Goal: Task Accomplishment & Management: Use online tool/utility

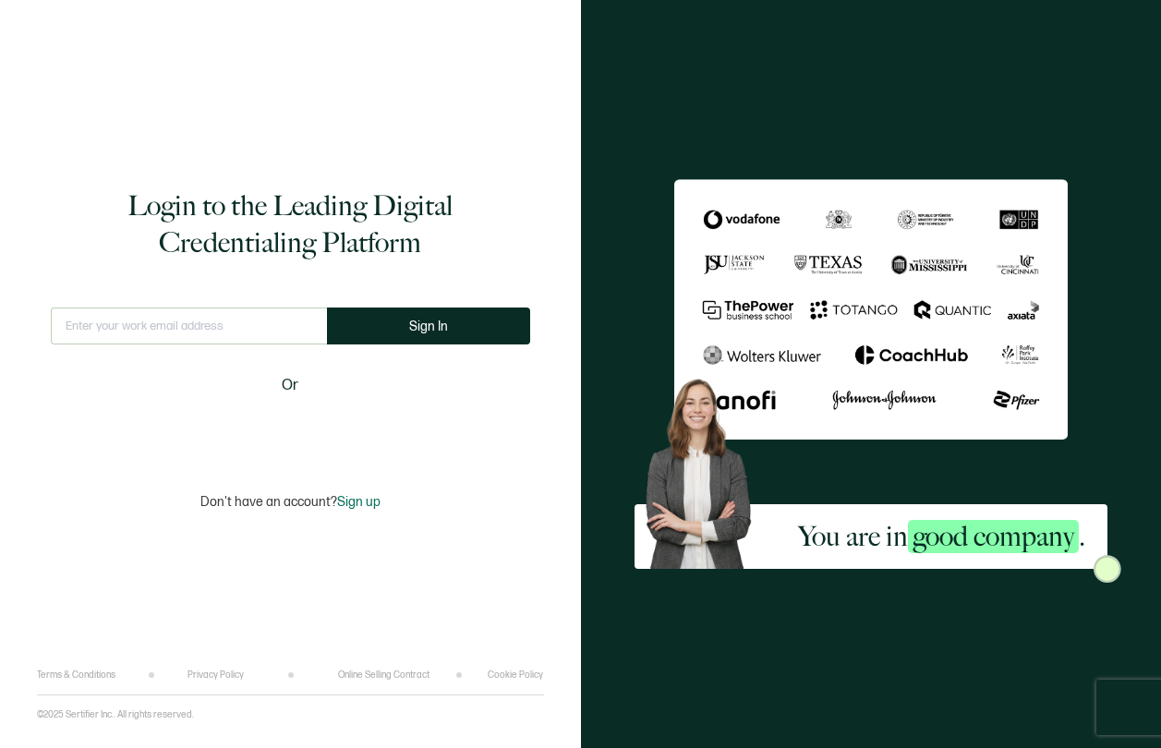
type input "[EMAIL_ADDRESS][PERSON_NAME][DOMAIN_NAME]"
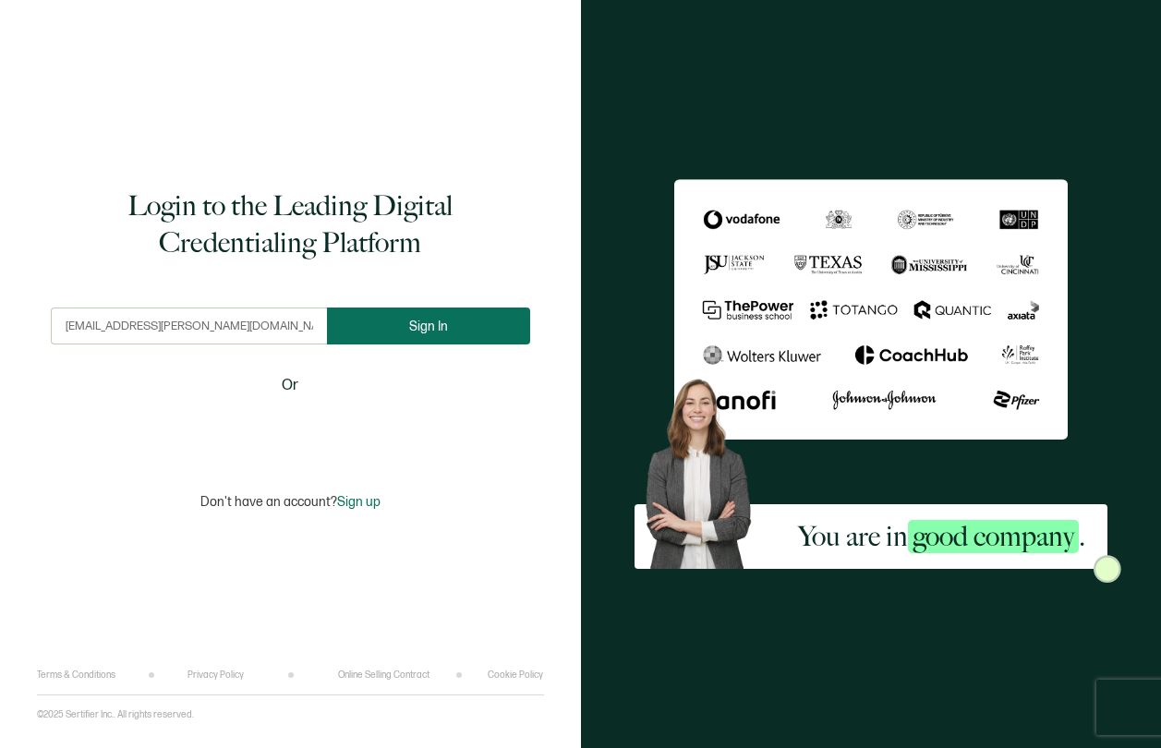
click at [494, 325] on button "Sign In" at bounding box center [428, 326] width 203 height 37
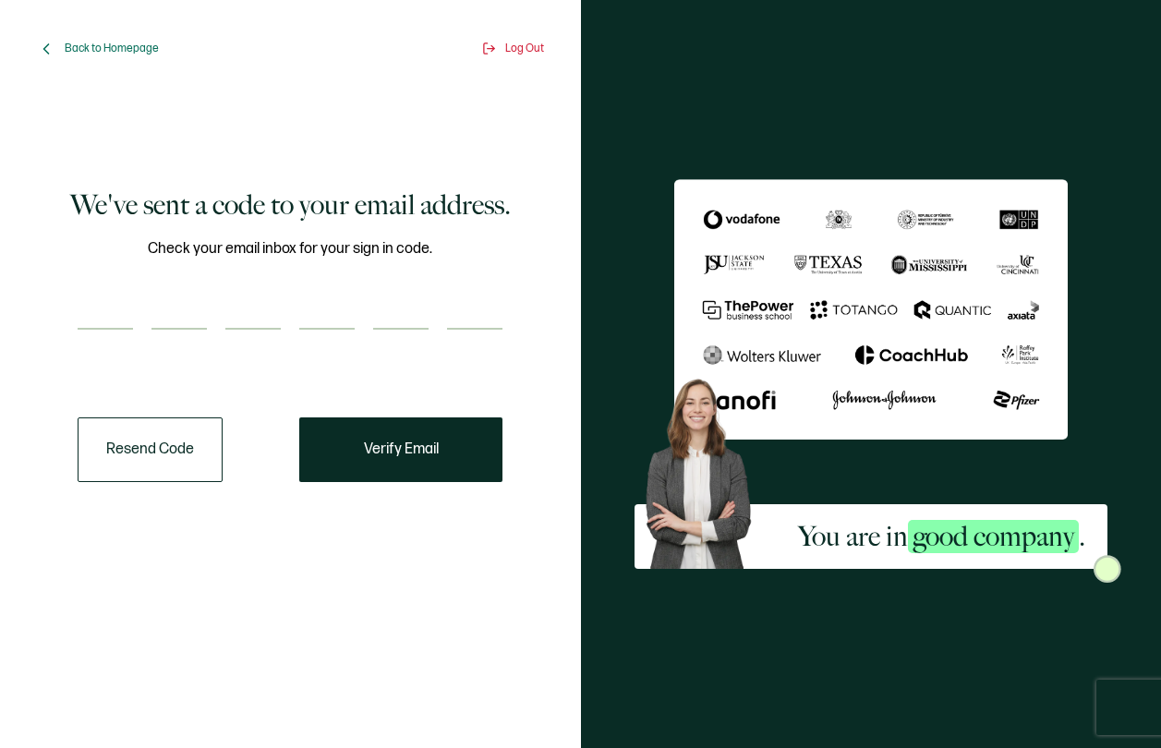
click at [95, 317] on input "number" at bounding box center [105, 311] width 55 height 37
paste input "2"
type input "2"
type input "4"
type input "3"
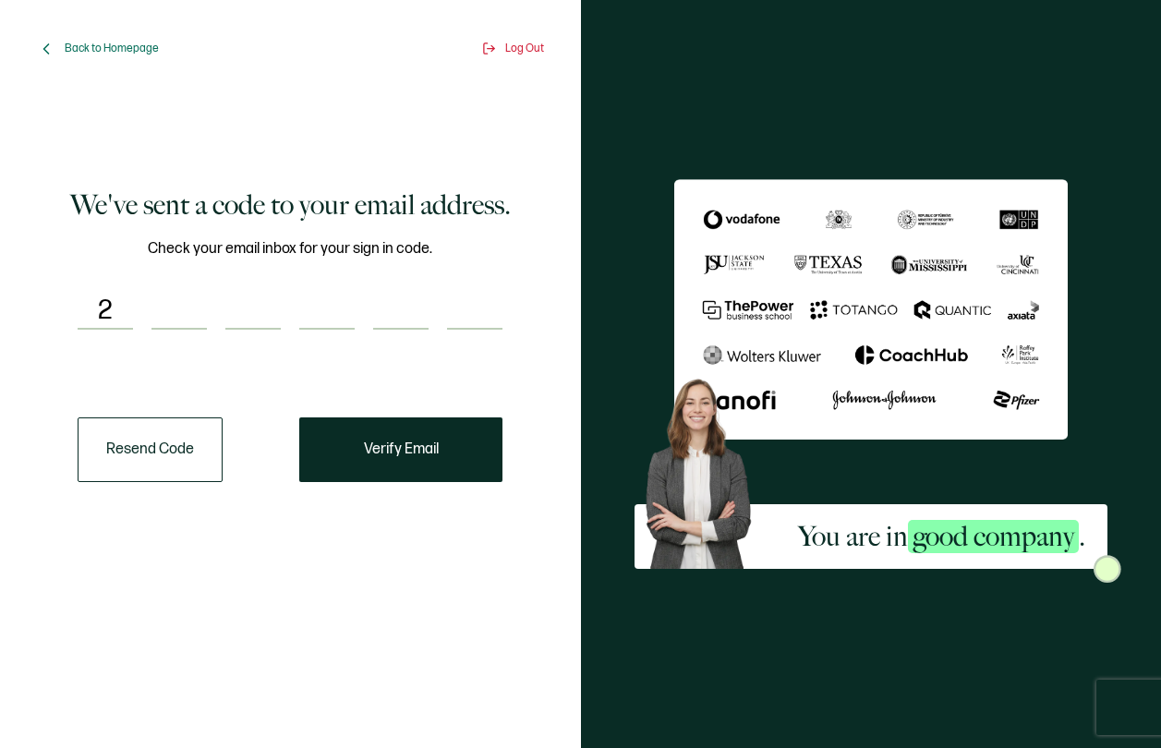
type input "8"
type input "2"
type input "1"
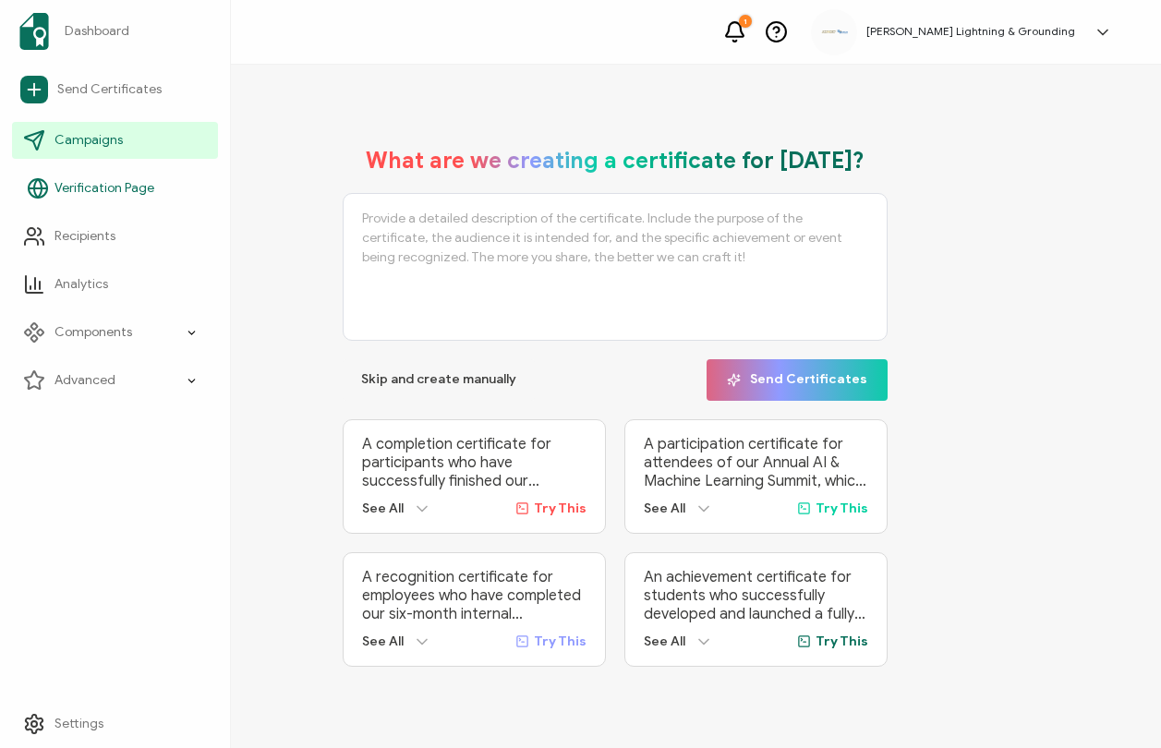
drag, startPoint x: 89, startPoint y: 147, endPoint x: 92, endPoint y: 193, distance: 46.3
click at [89, 147] on span "Campaigns" at bounding box center [89, 140] width 68 height 18
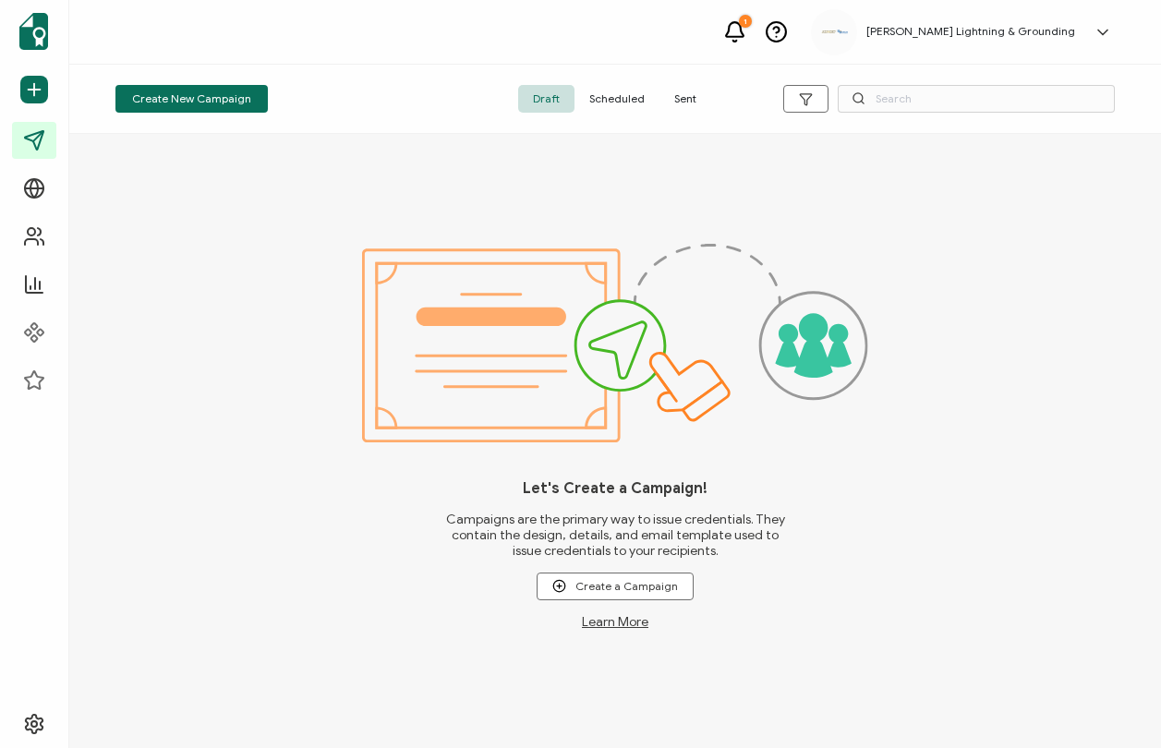
drag, startPoint x: 205, startPoint y: 736, endPoint x: 212, endPoint y: 729, distance: 10.5
click at [205, 736] on div "Let's Create a Campaign! Campaigns are the primary way to issue credentials. Th…" at bounding box center [615, 441] width 1092 height 614
click at [688, 102] on span "Sent" at bounding box center [686, 99] width 52 height 28
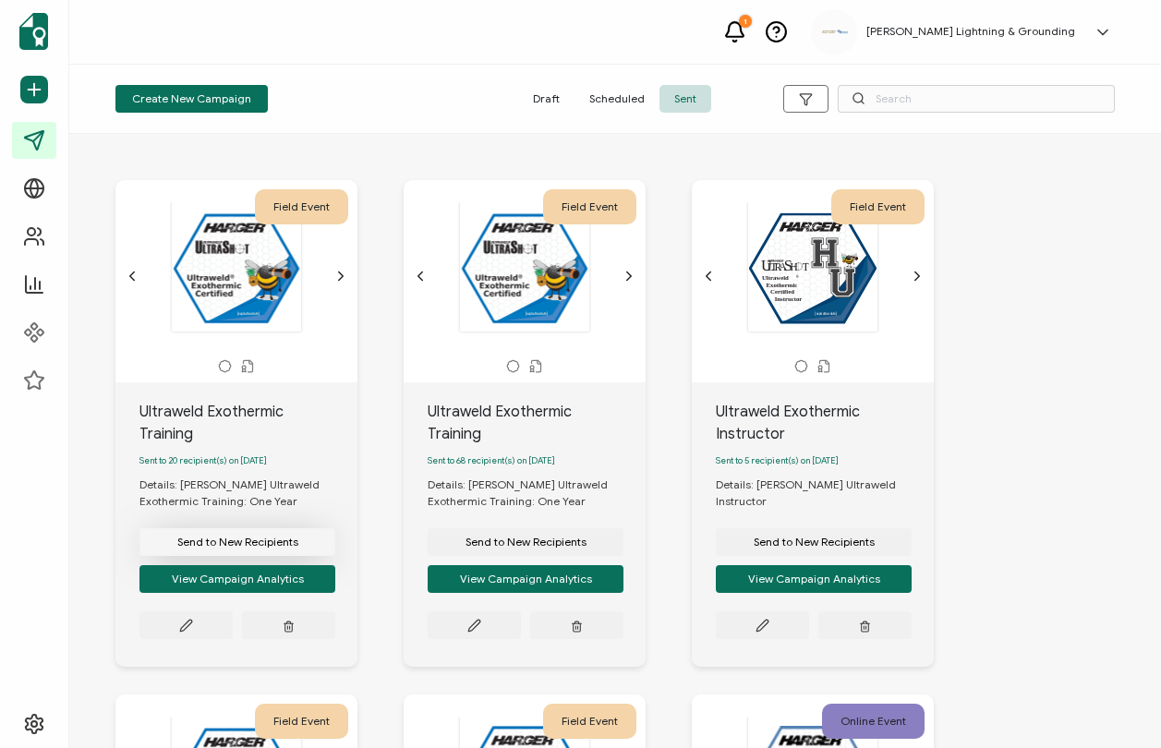
click at [313, 528] on button "Send to New Recipients" at bounding box center [238, 542] width 196 height 28
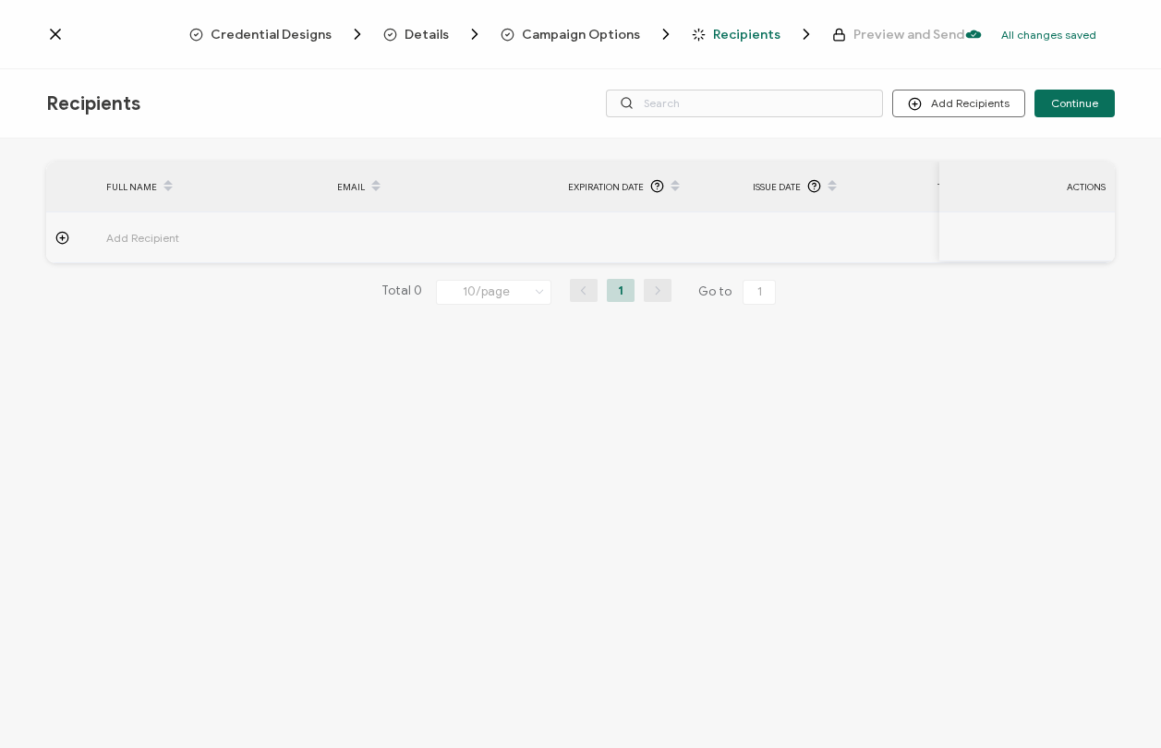
click at [444, 33] on span "Details" at bounding box center [427, 35] width 44 height 14
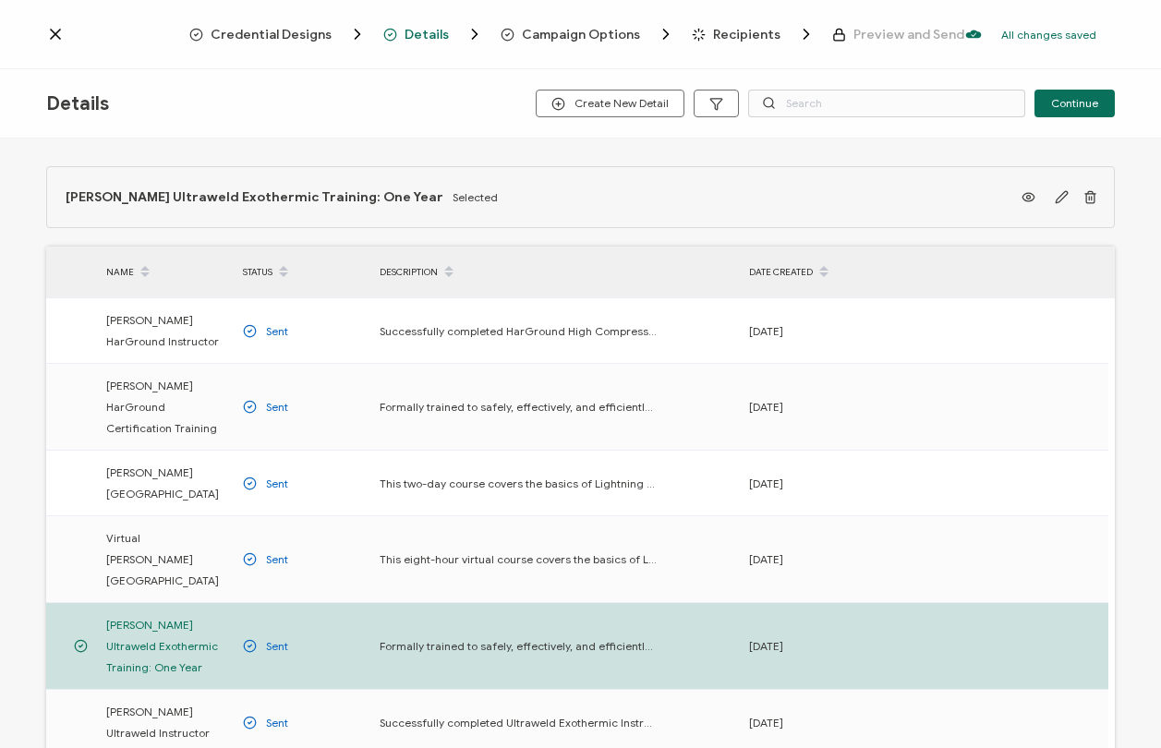
click at [591, 34] on span "Campaign Options" at bounding box center [581, 35] width 118 height 14
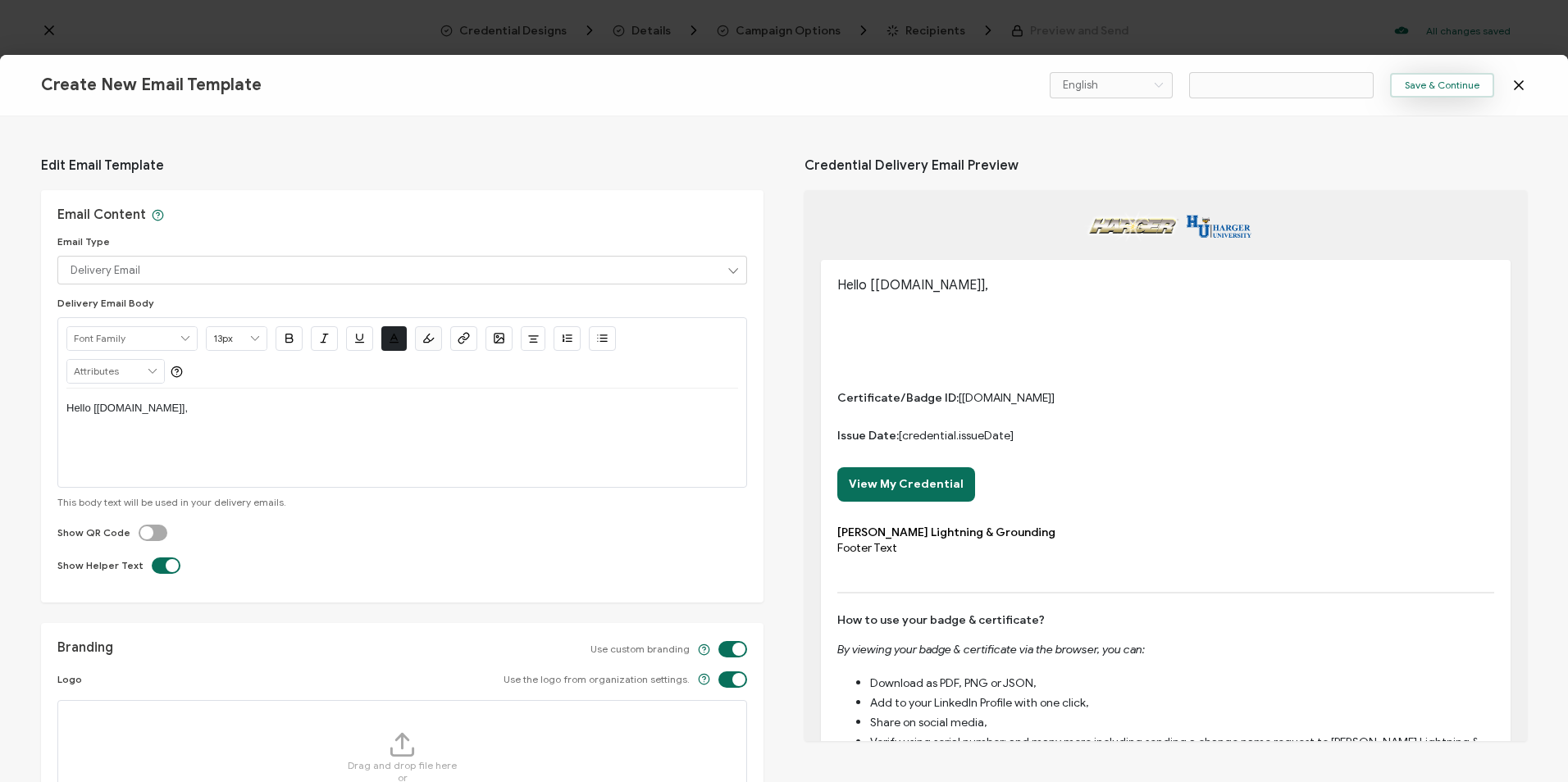
click at [1030, 84] on span "Save & Continue" at bounding box center [1443, 85] width 75 height 10
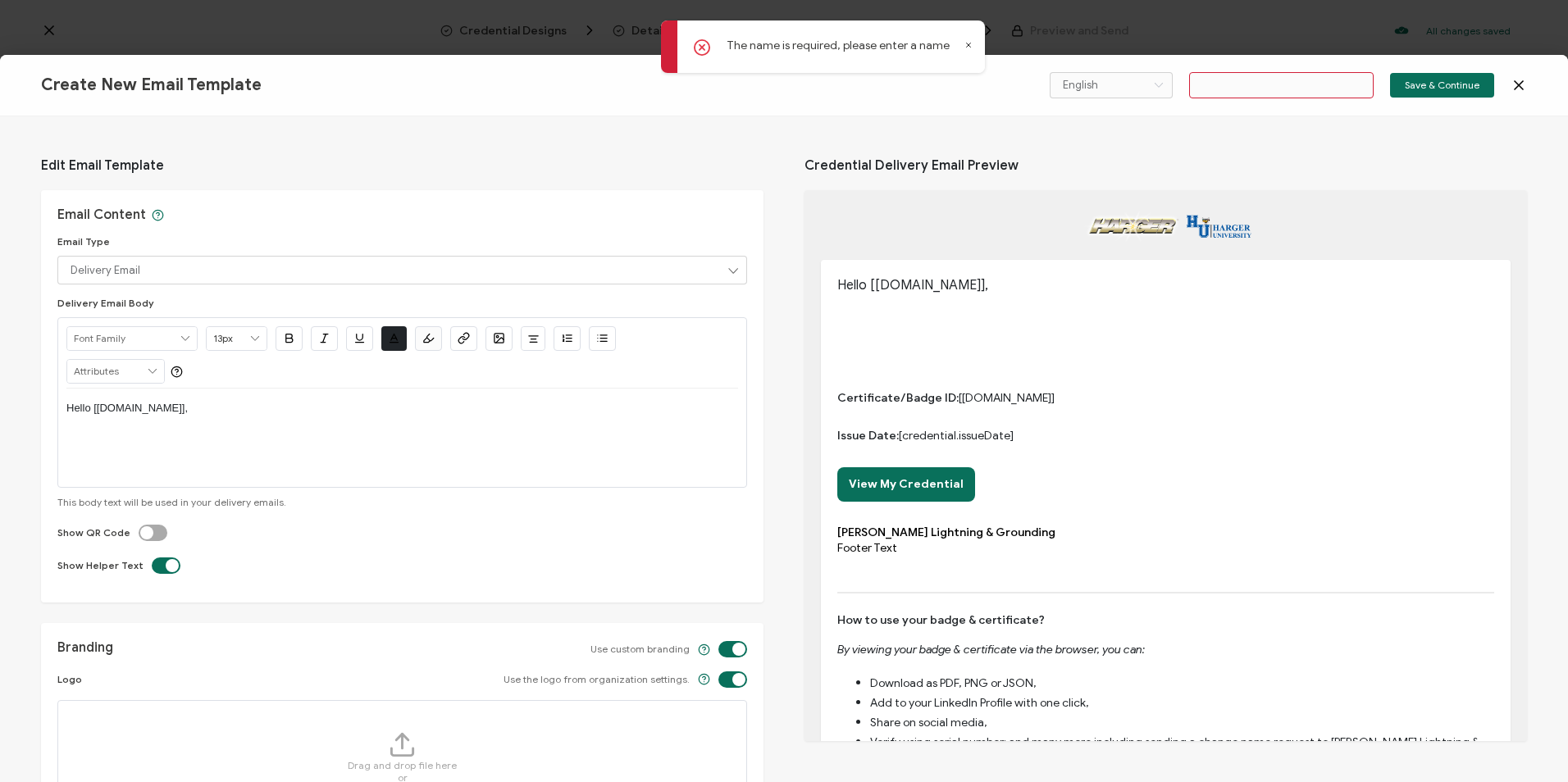
type input "Email Template 33"
click at [1030, 83] on icon at bounding box center [1519, 85] width 16 height 16
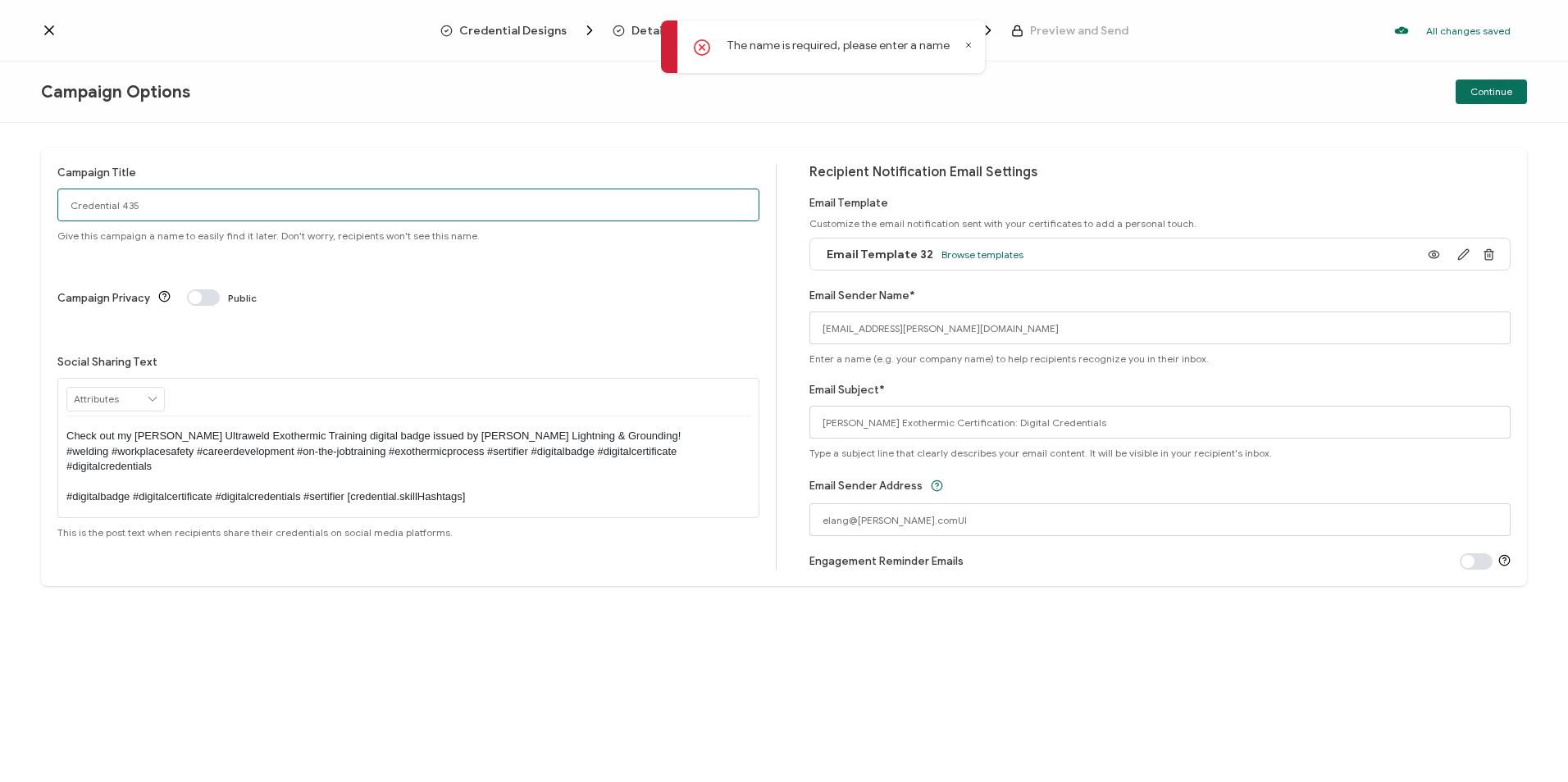
click at [99, 209] on input "Credential 435" at bounding box center [408, 204] width 702 height 33
drag, startPoint x: 169, startPoint y: 203, endPoint x: 20, endPoint y: 201, distance: 149.0
click at [20, 201] on div "Campaign Title Credential 435 Give this campaign a name to easily find it later…" at bounding box center [784, 453] width 1568 height 660
type input "Ultraweld Exothermic Training"
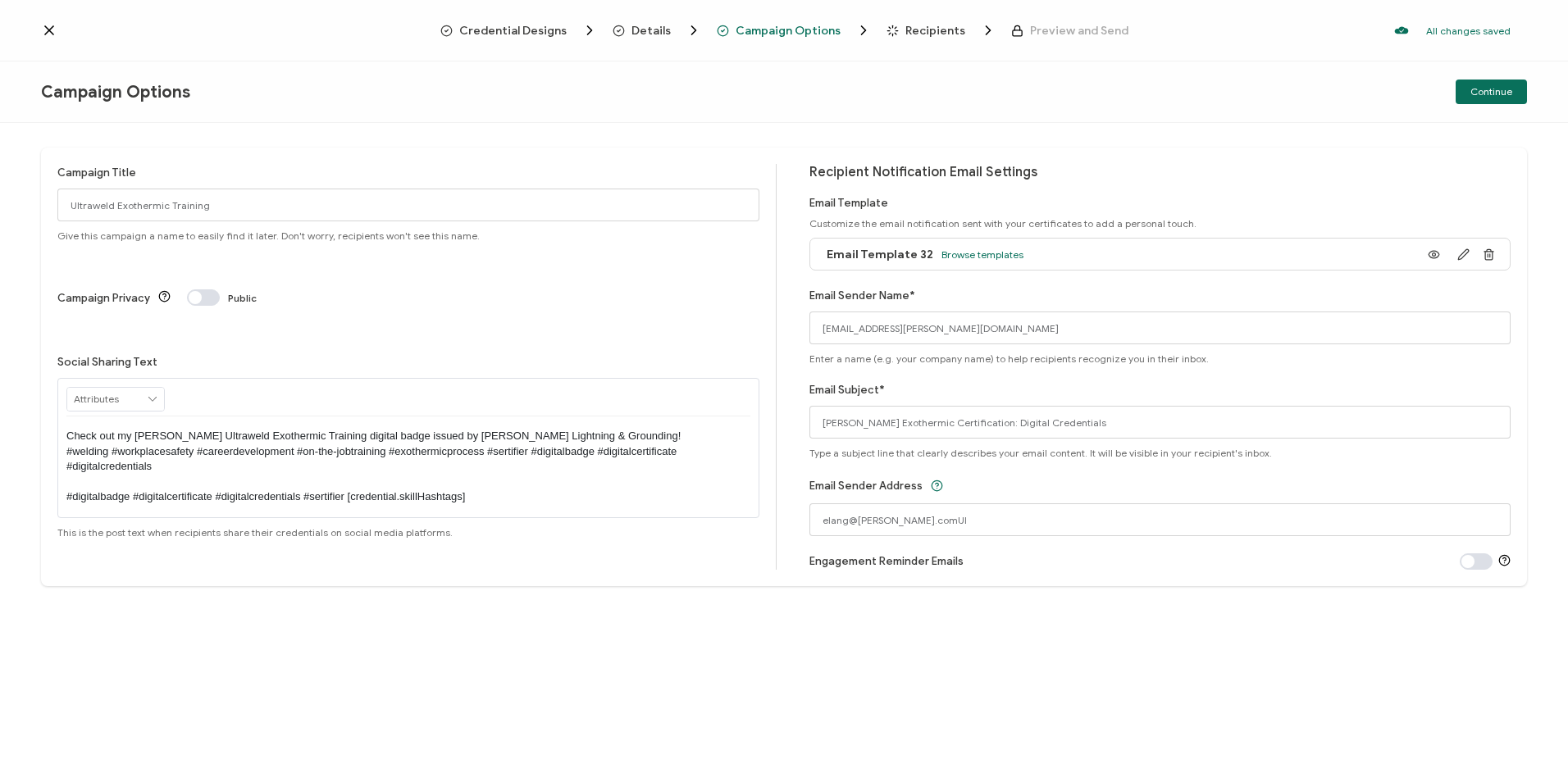
click at [916, 28] on span "Recipients" at bounding box center [935, 31] width 59 height 12
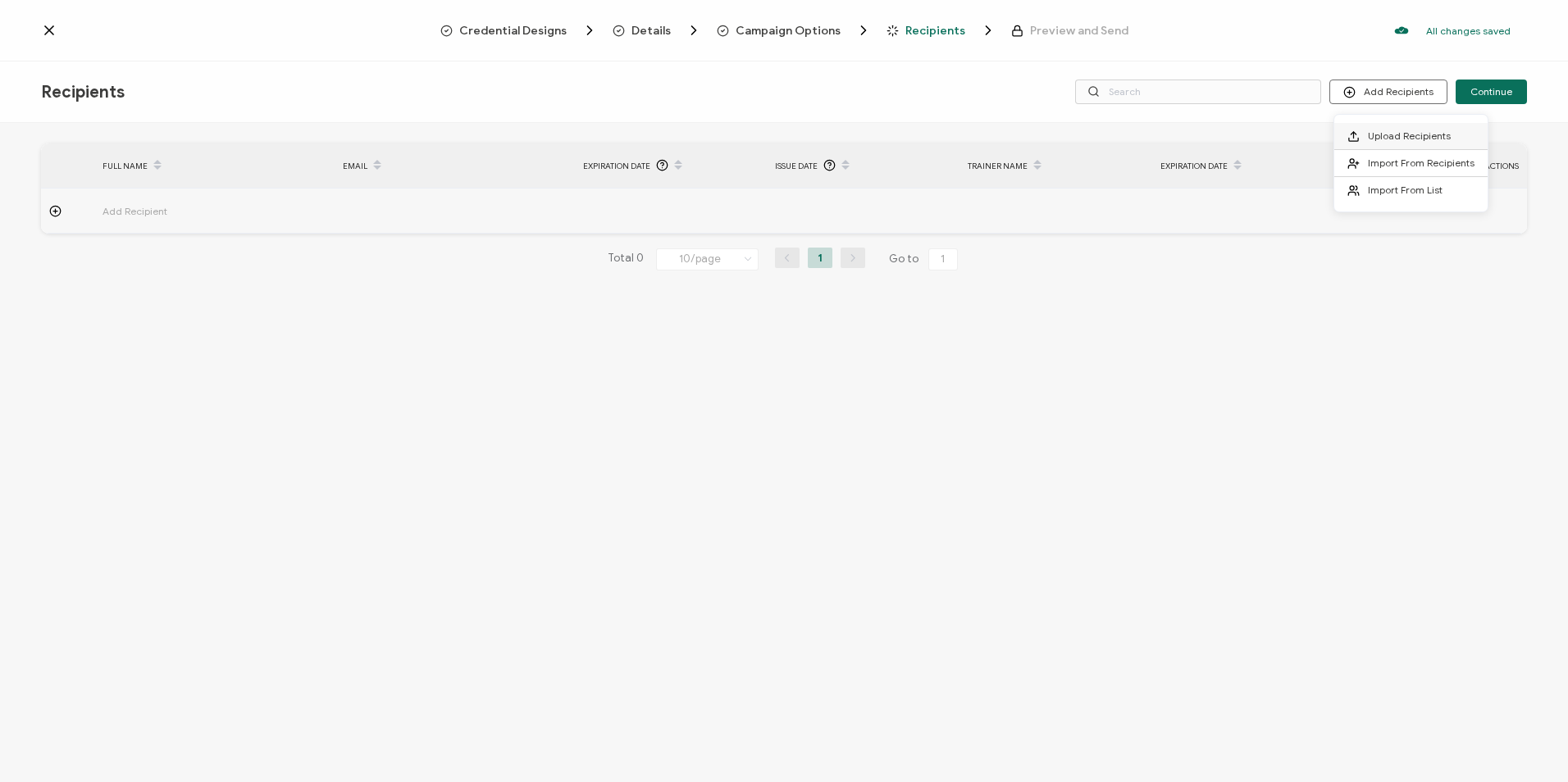
click at [1030, 144] on li "Upload Recipients" at bounding box center [1411, 137] width 154 height 27
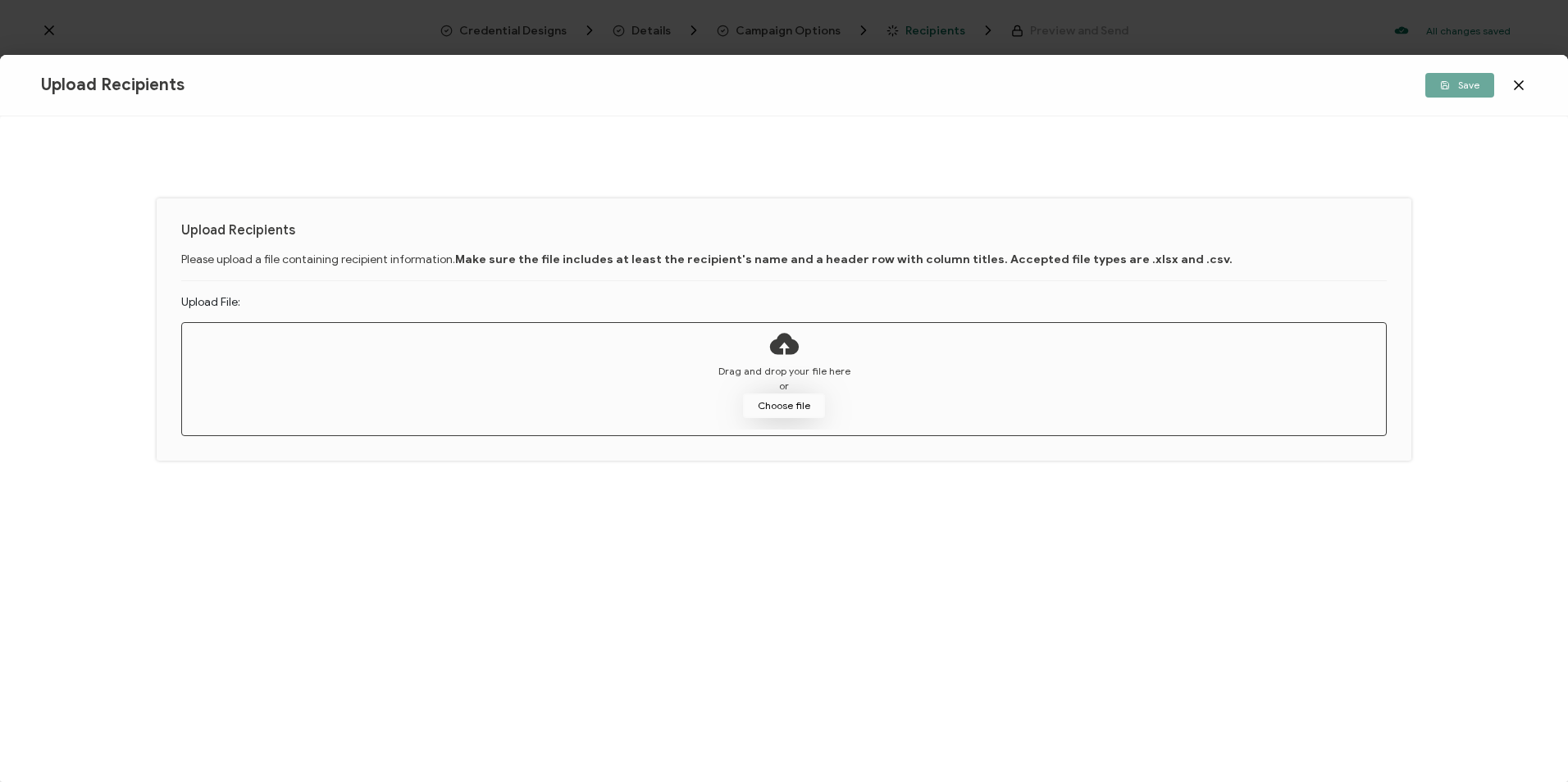
click at [797, 400] on button "Choose file" at bounding box center [784, 406] width 82 height 25
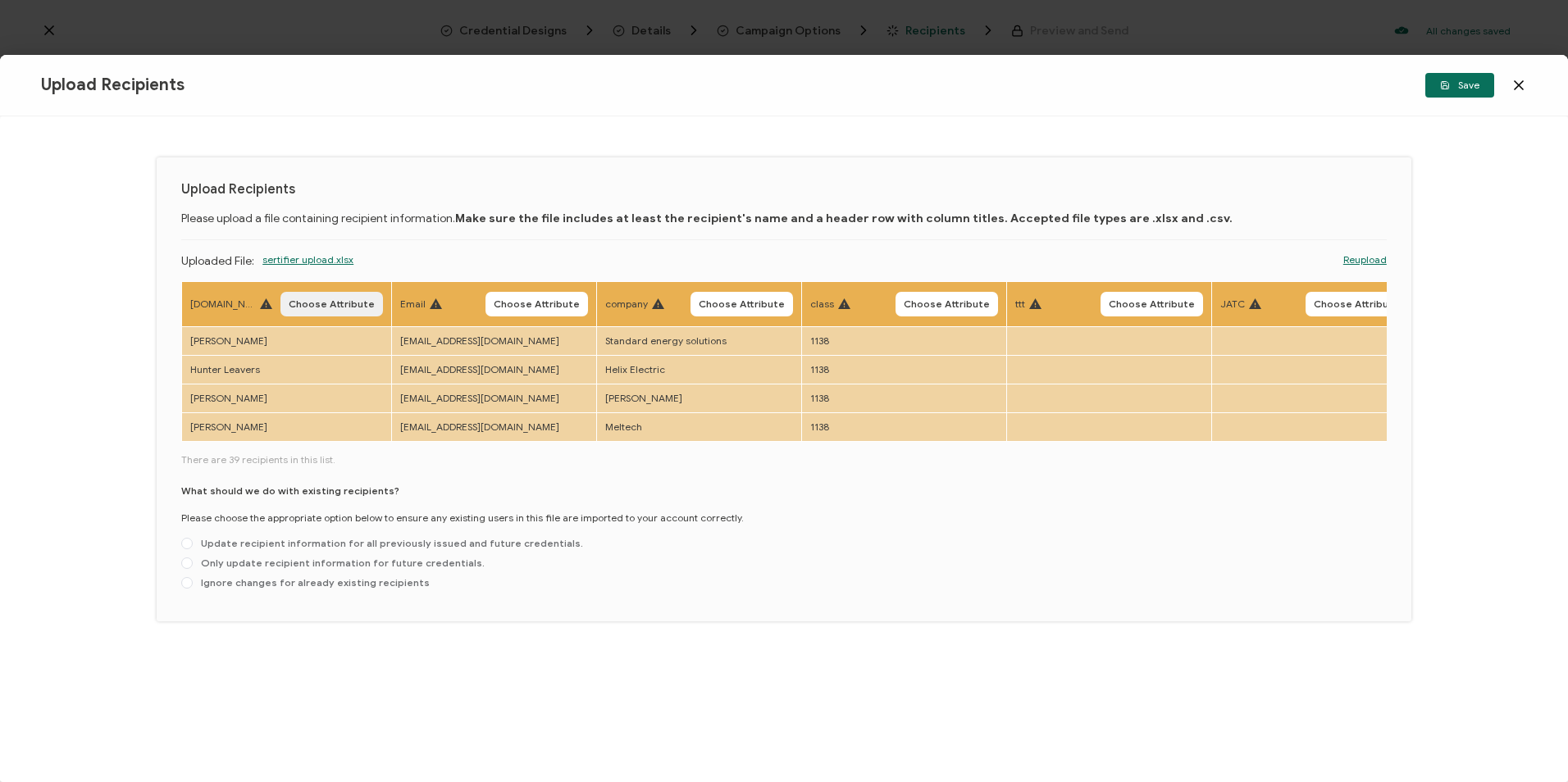
click at [294, 300] on span "Choose Attribute" at bounding box center [331, 304] width 86 height 10
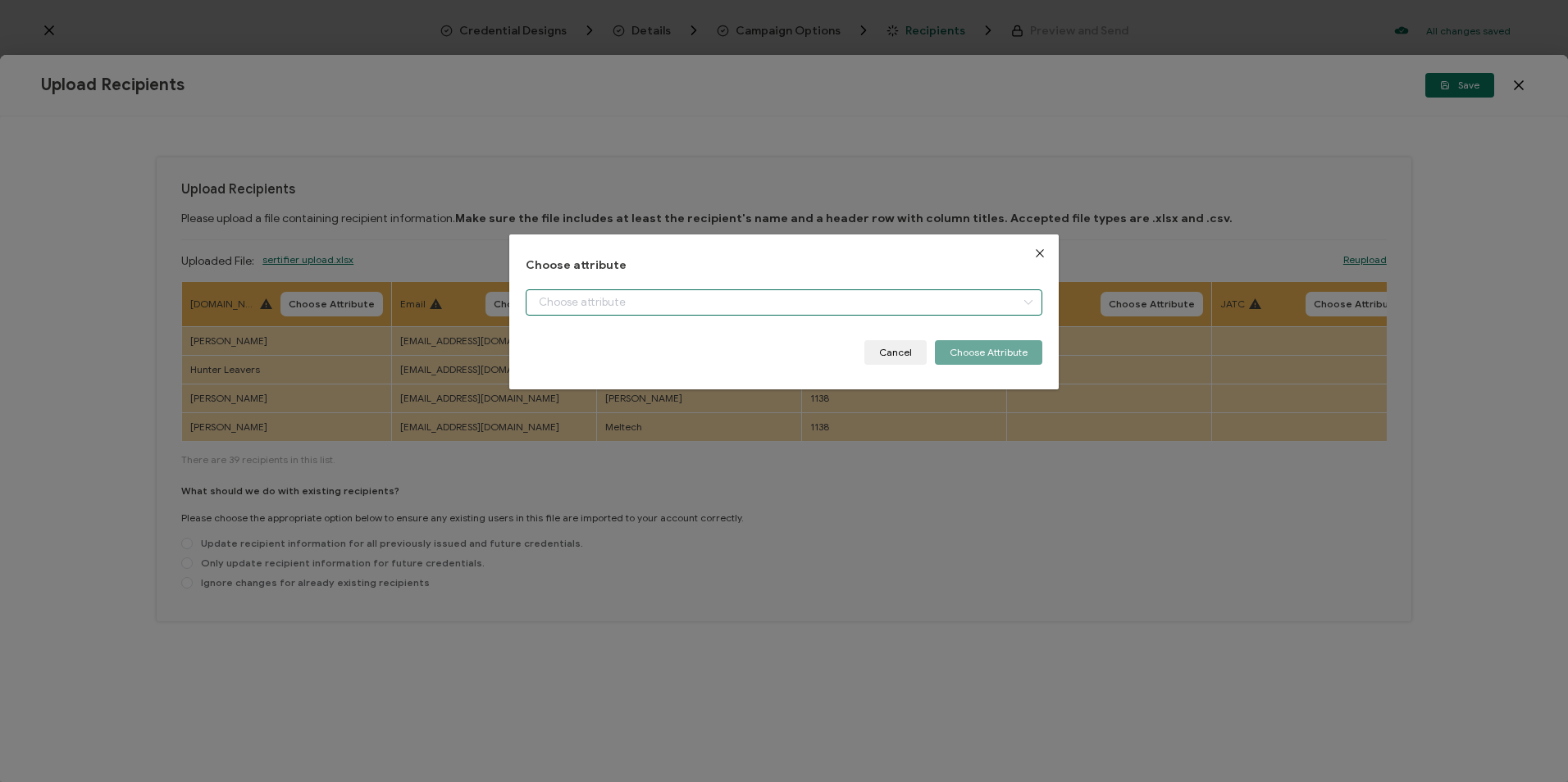
click at [736, 289] on input "dialog" at bounding box center [783, 303] width 516 height 27
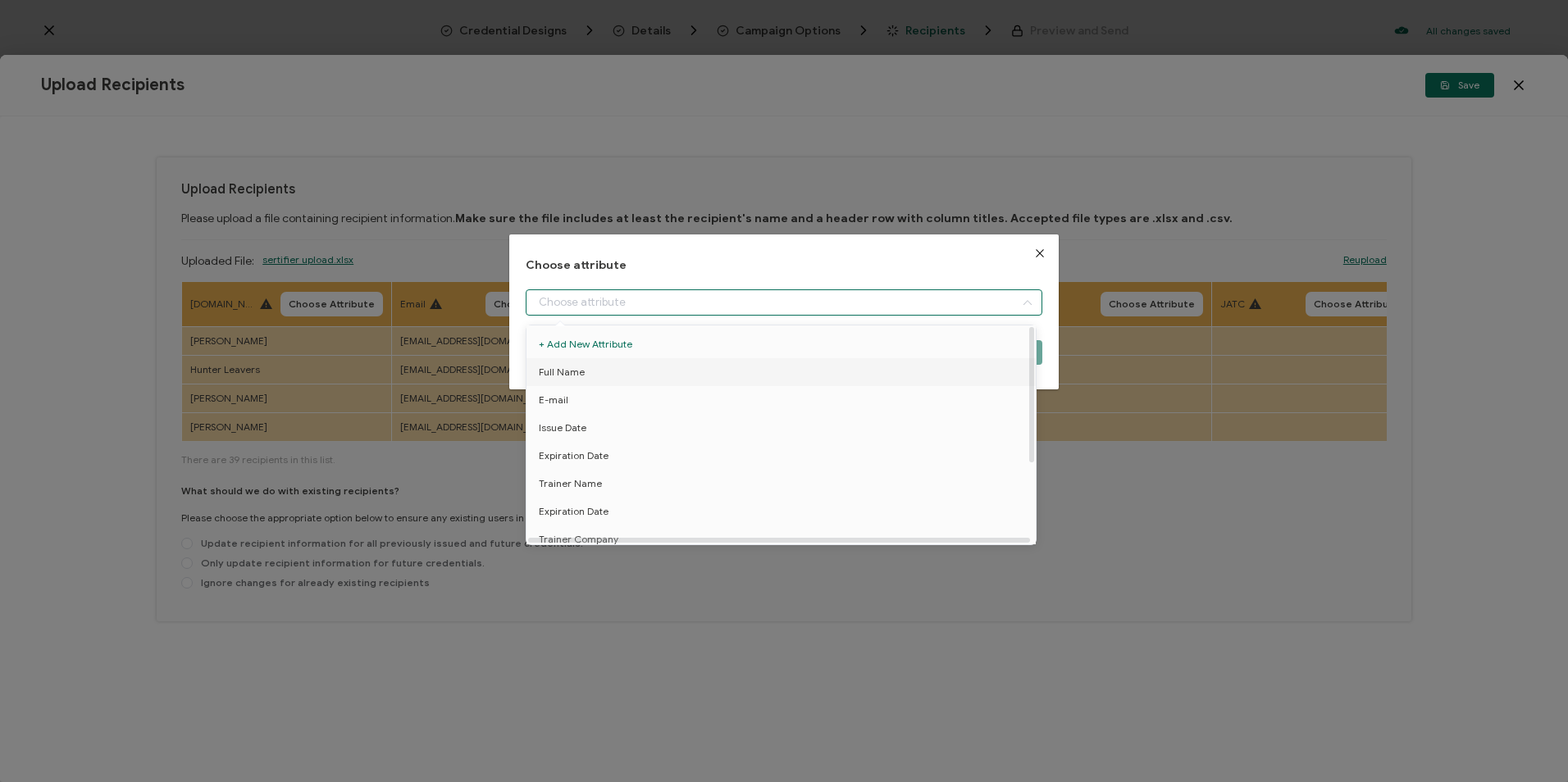
click at [575, 380] on span "Full Name" at bounding box center [562, 372] width 46 height 28
type input "Full Name"
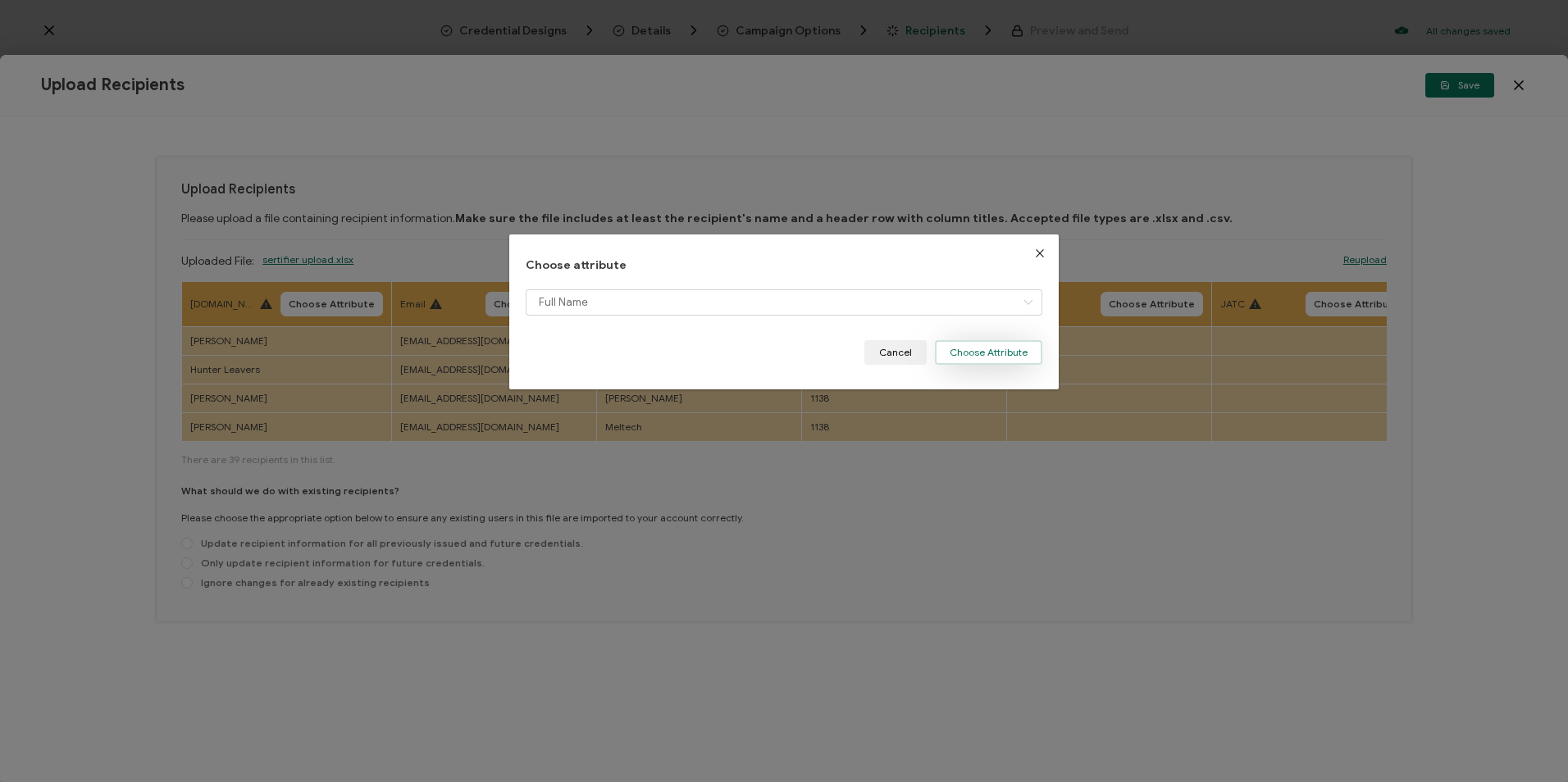
click at [985, 353] on button "Choose Attribute" at bounding box center [988, 352] width 107 height 25
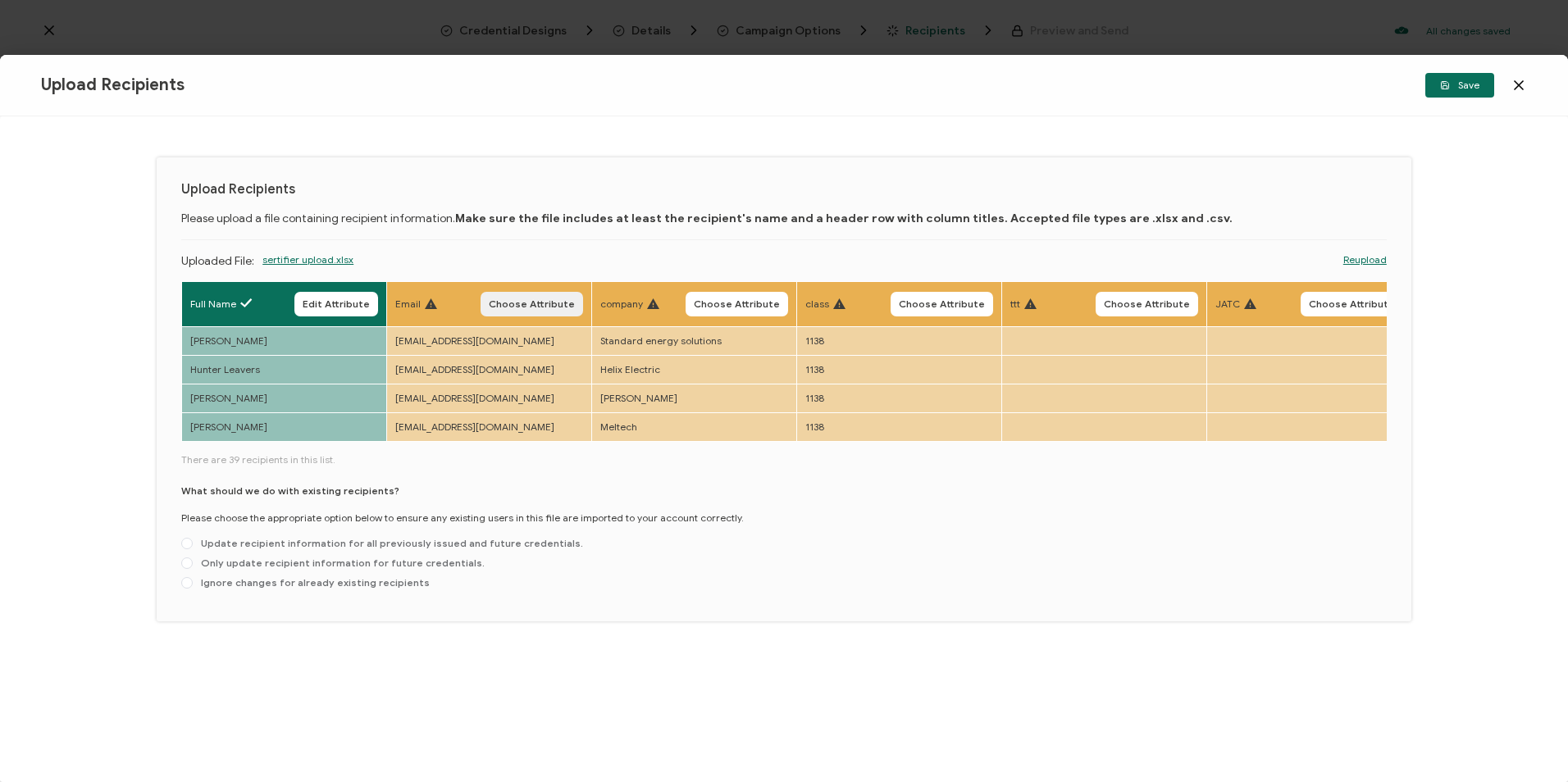
click at [544, 299] on span "Choose Attribute" at bounding box center [532, 304] width 86 height 10
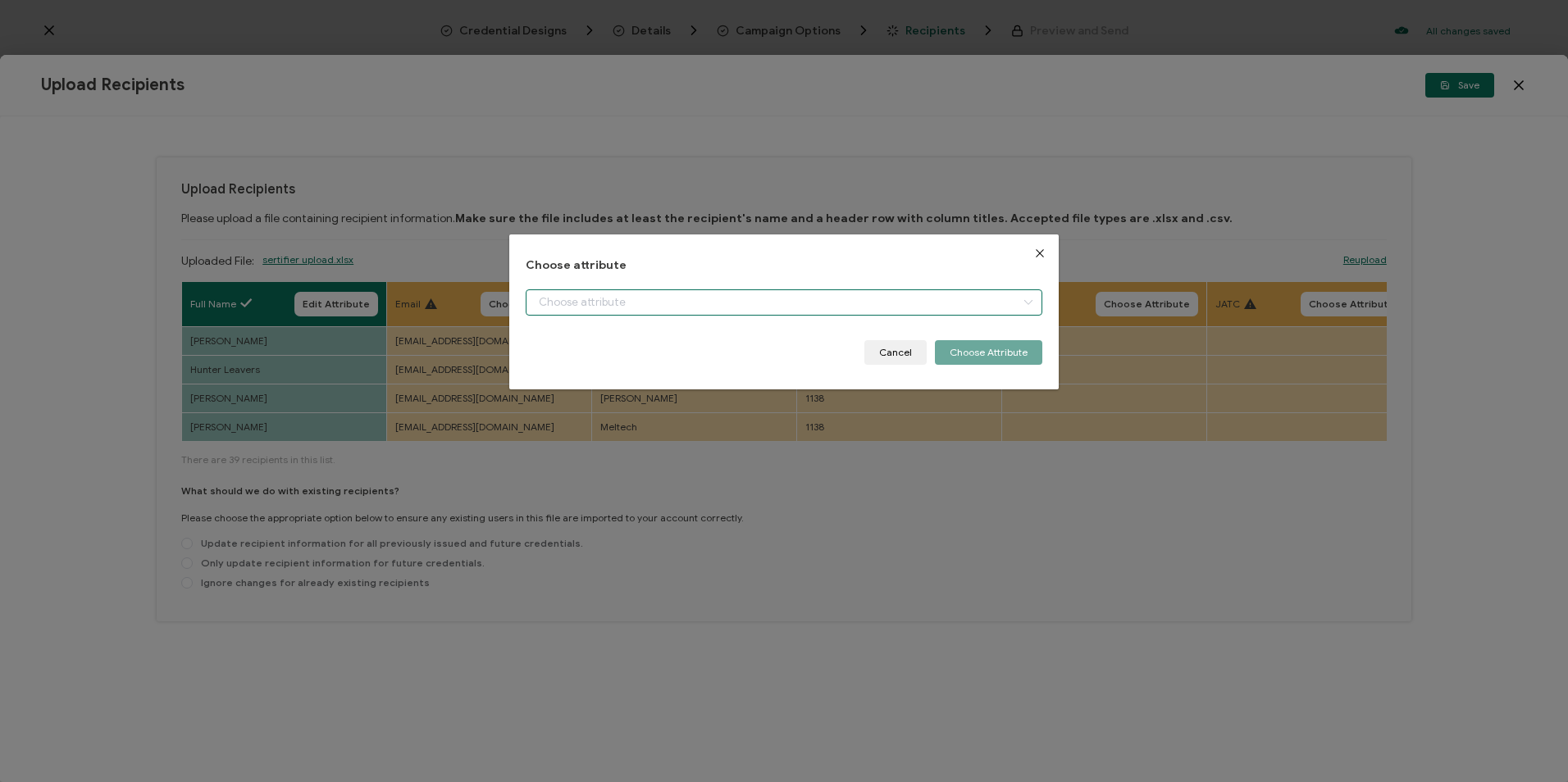
click at [584, 301] on input "dialog" at bounding box center [783, 303] width 516 height 27
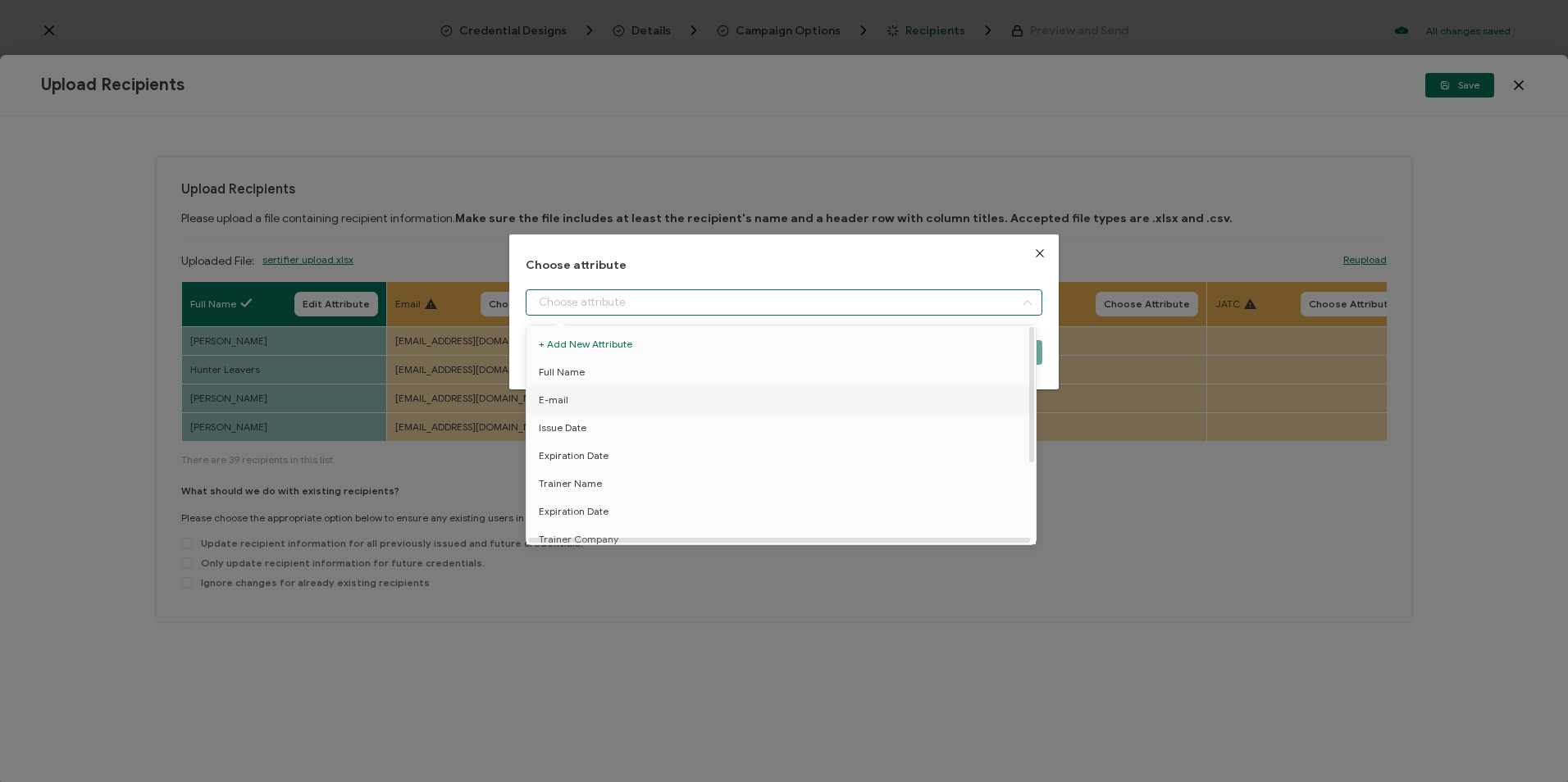
click at [580, 399] on li "E-mail" at bounding box center [784, 399] width 523 height 28
type input "E-mail"
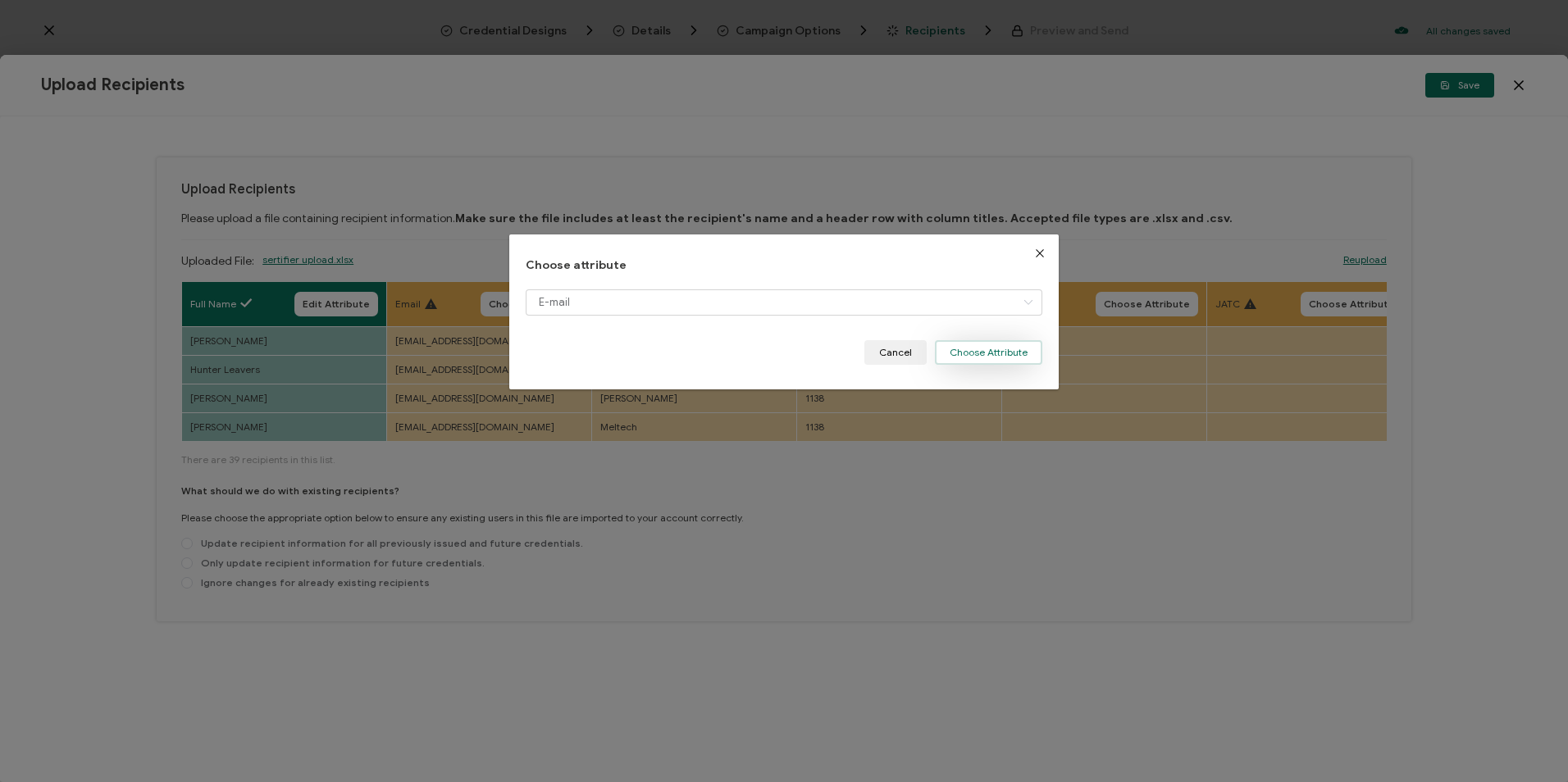
click at [962, 344] on button "Choose Attribute" at bounding box center [988, 352] width 107 height 25
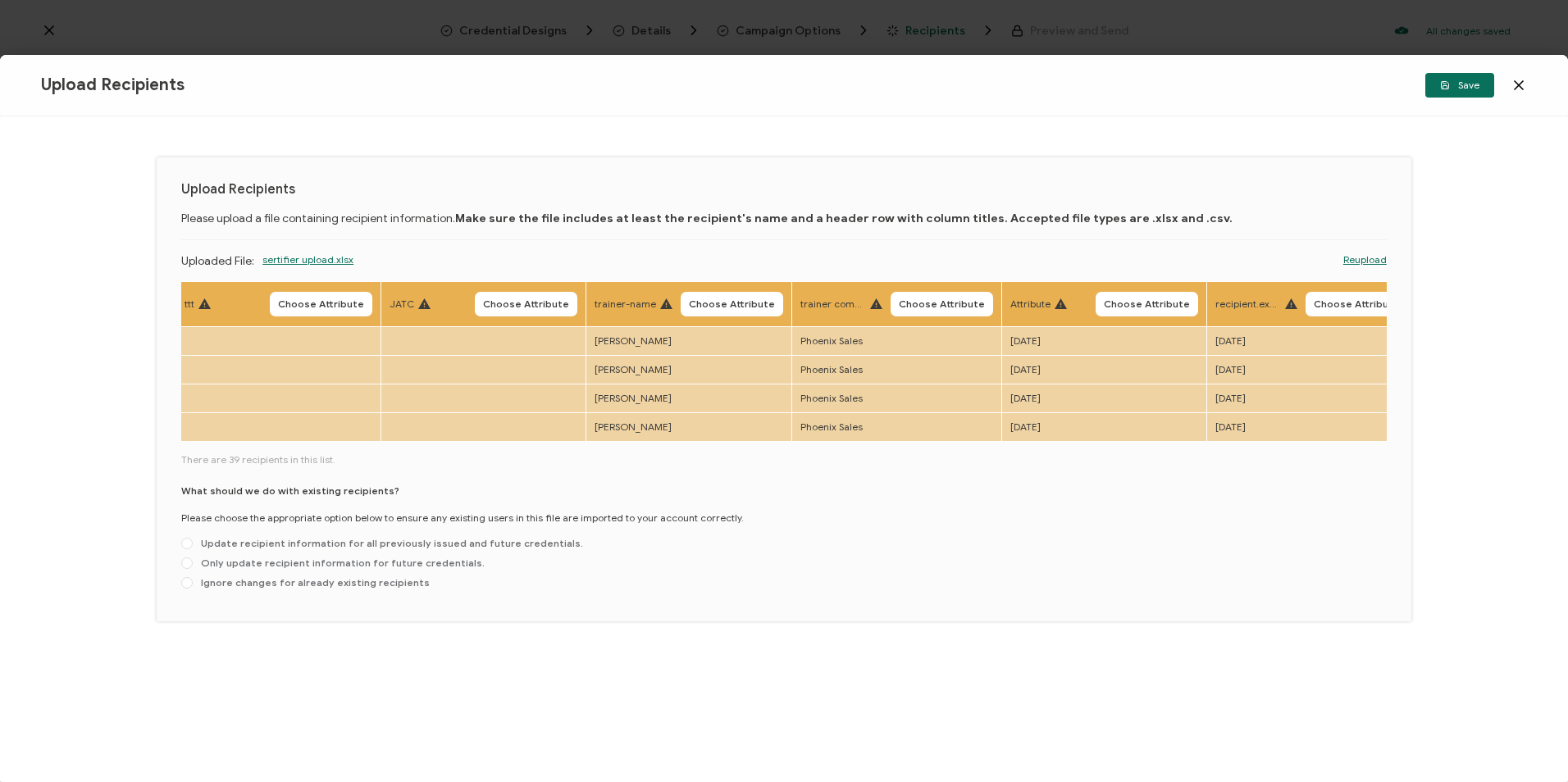
scroll to position [0, 846]
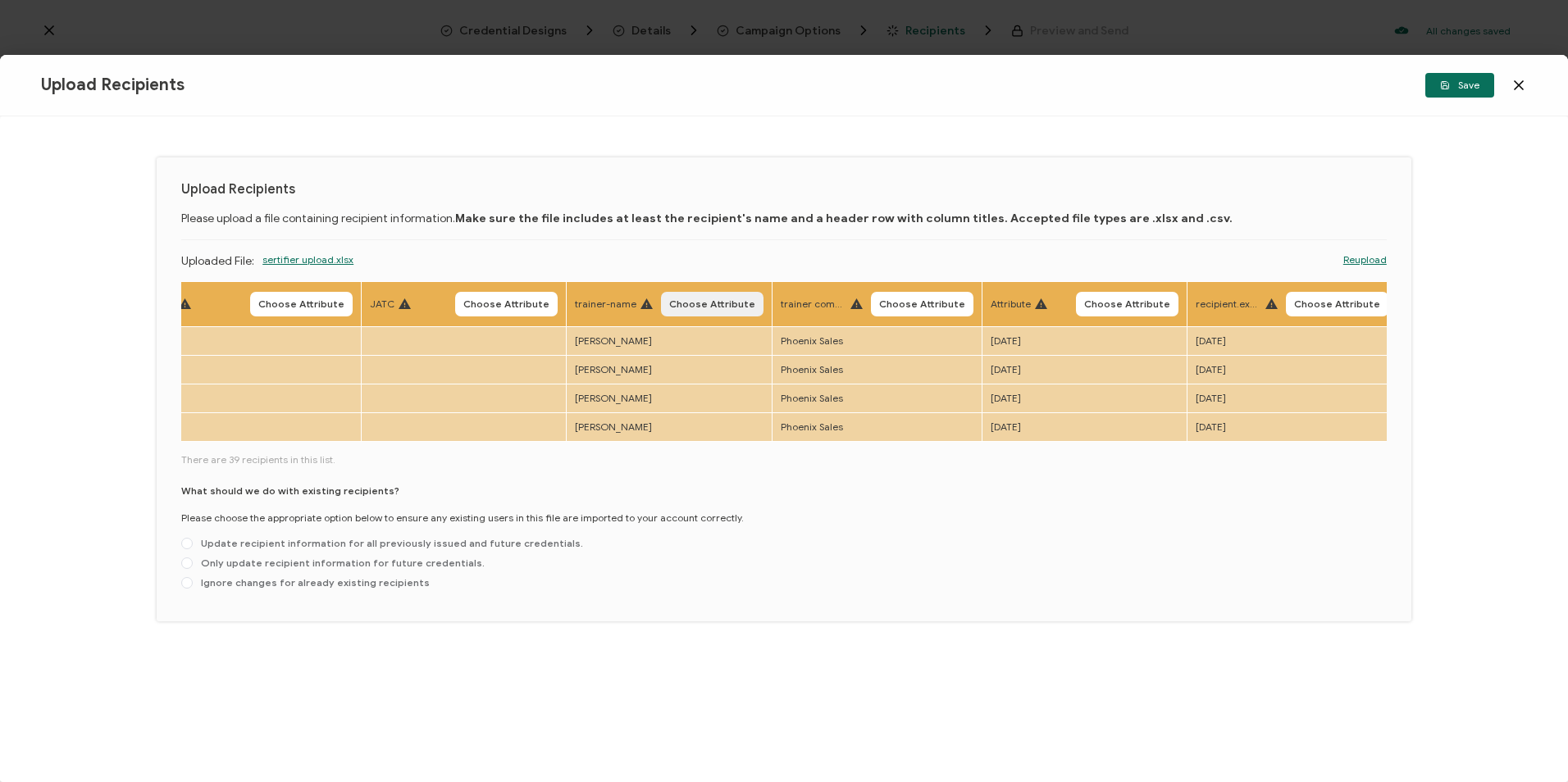
click at [727, 305] on span "Choose Attribute" at bounding box center [712, 304] width 86 height 10
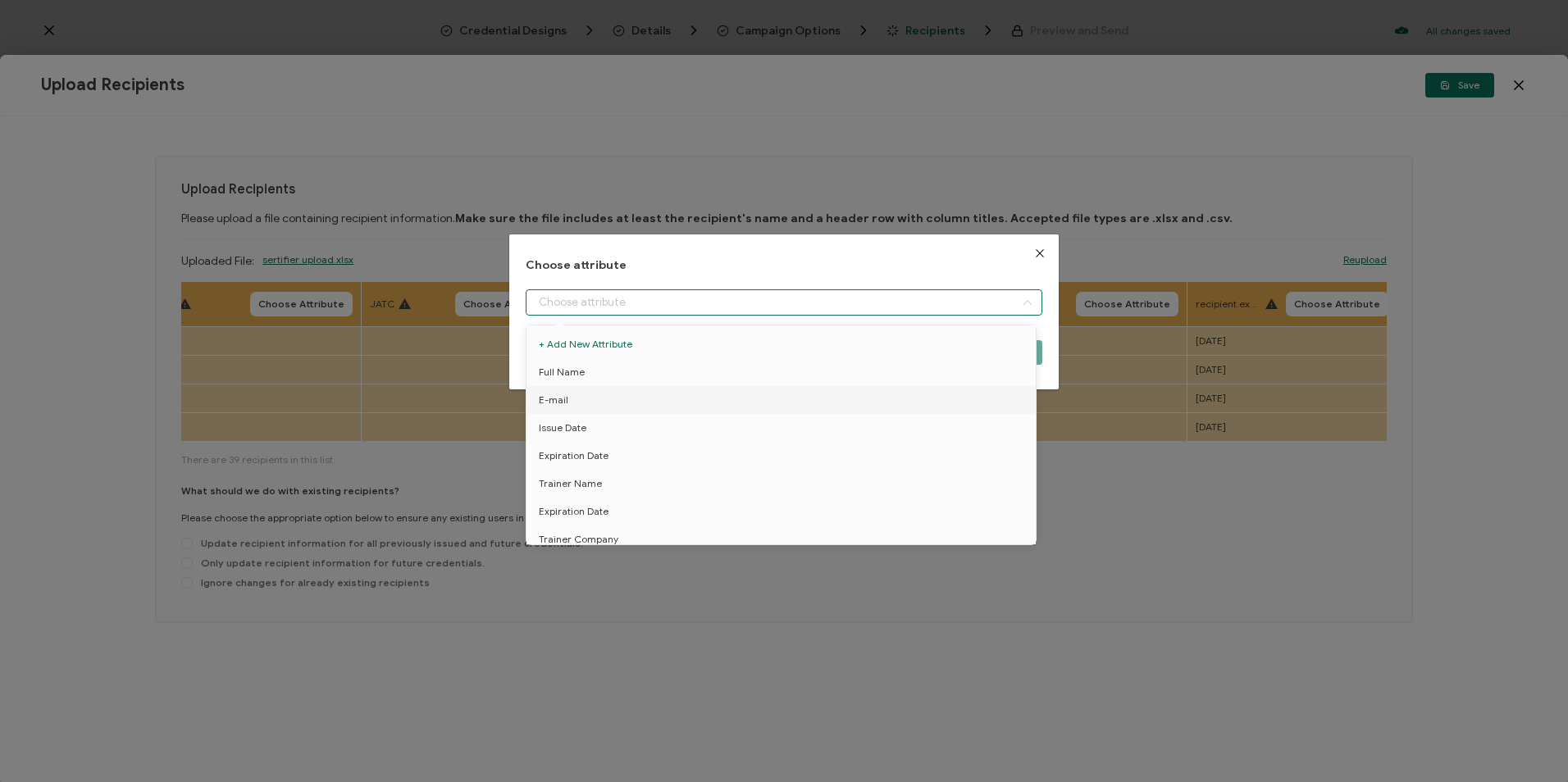
click at [724, 305] on input "dialog" at bounding box center [783, 303] width 516 height 27
click at [577, 492] on span "Trainer Name" at bounding box center [570, 483] width 63 height 28
type input "Trainer Name"
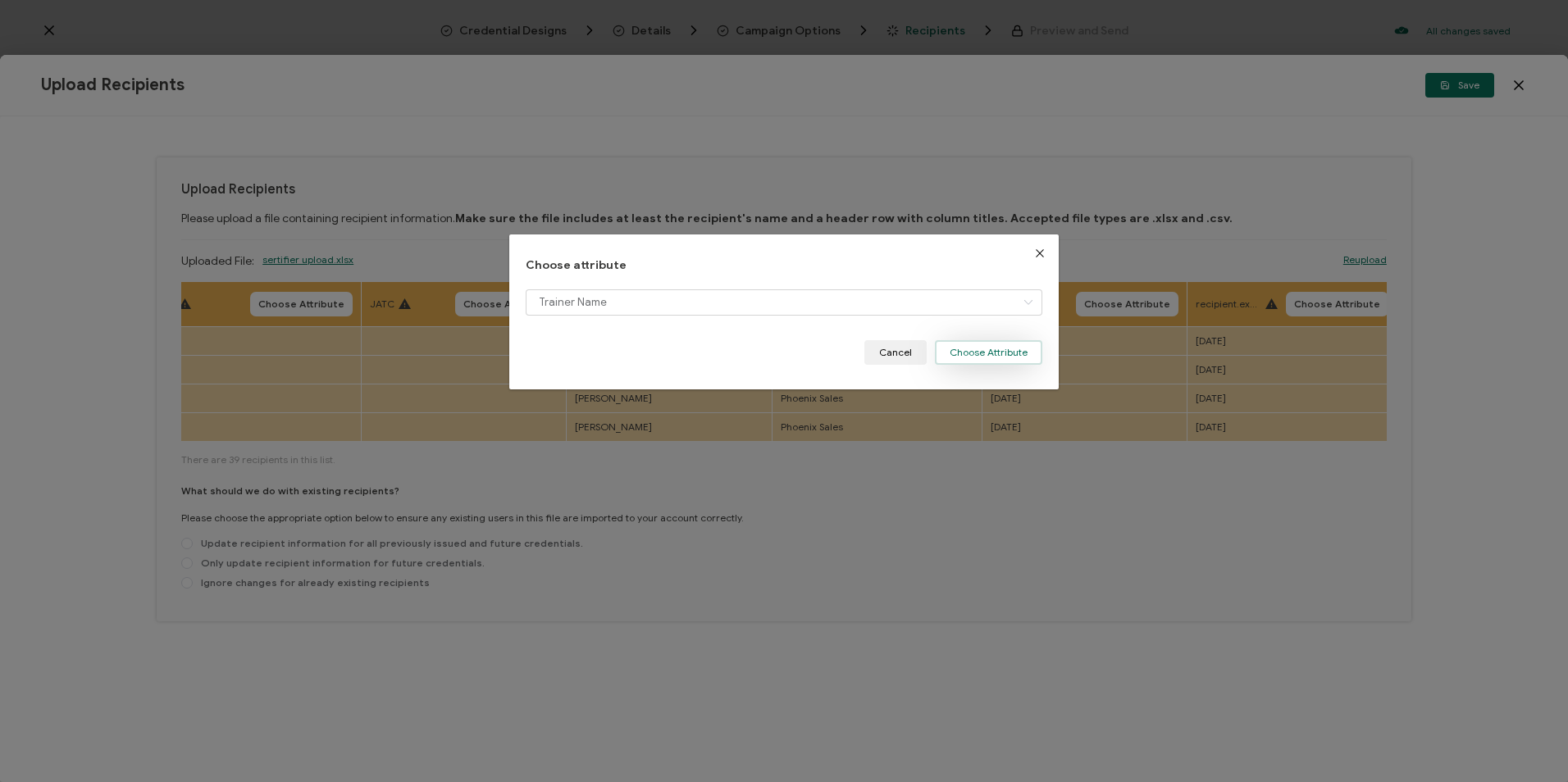
click at [981, 348] on button "Choose Attribute" at bounding box center [988, 352] width 107 height 25
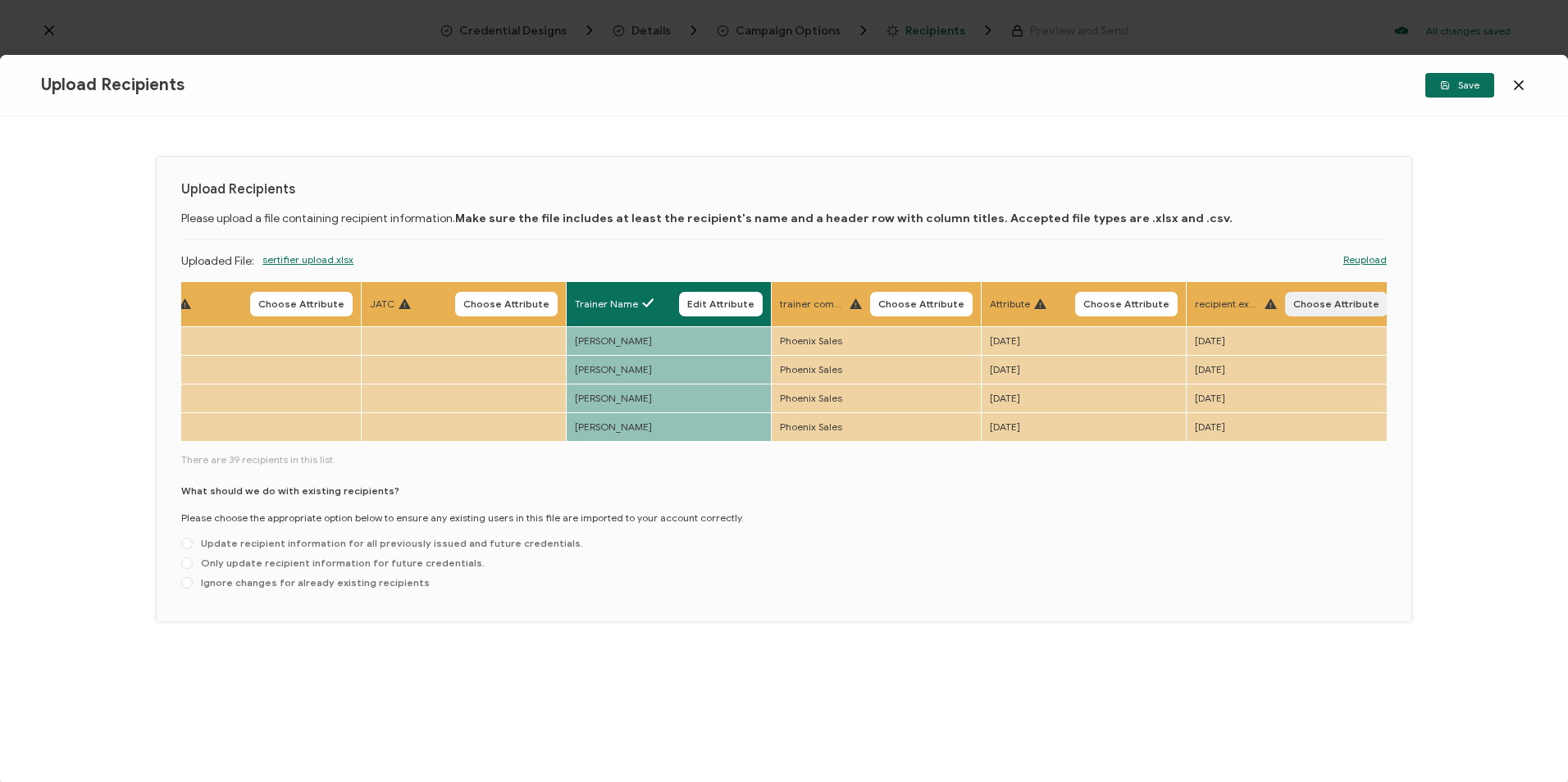
click at [1030, 306] on span "Choose Attribute" at bounding box center [1336, 304] width 86 height 10
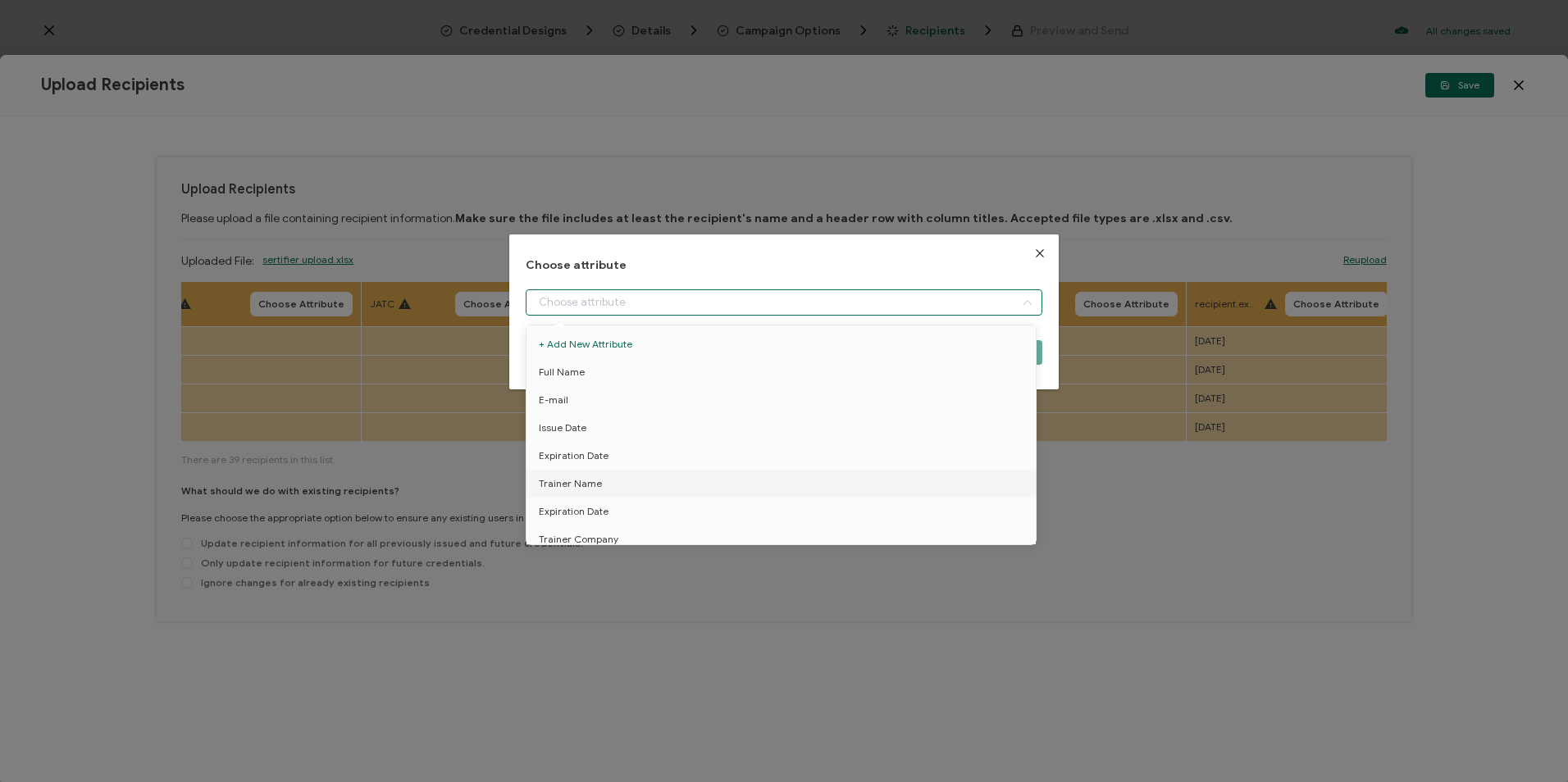
click at [725, 303] on input "dialog" at bounding box center [783, 303] width 516 height 27
click at [584, 508] on span "Expiration Date" at bounding box center [574, 511] width 70 height 28
type input "Expiration Date"
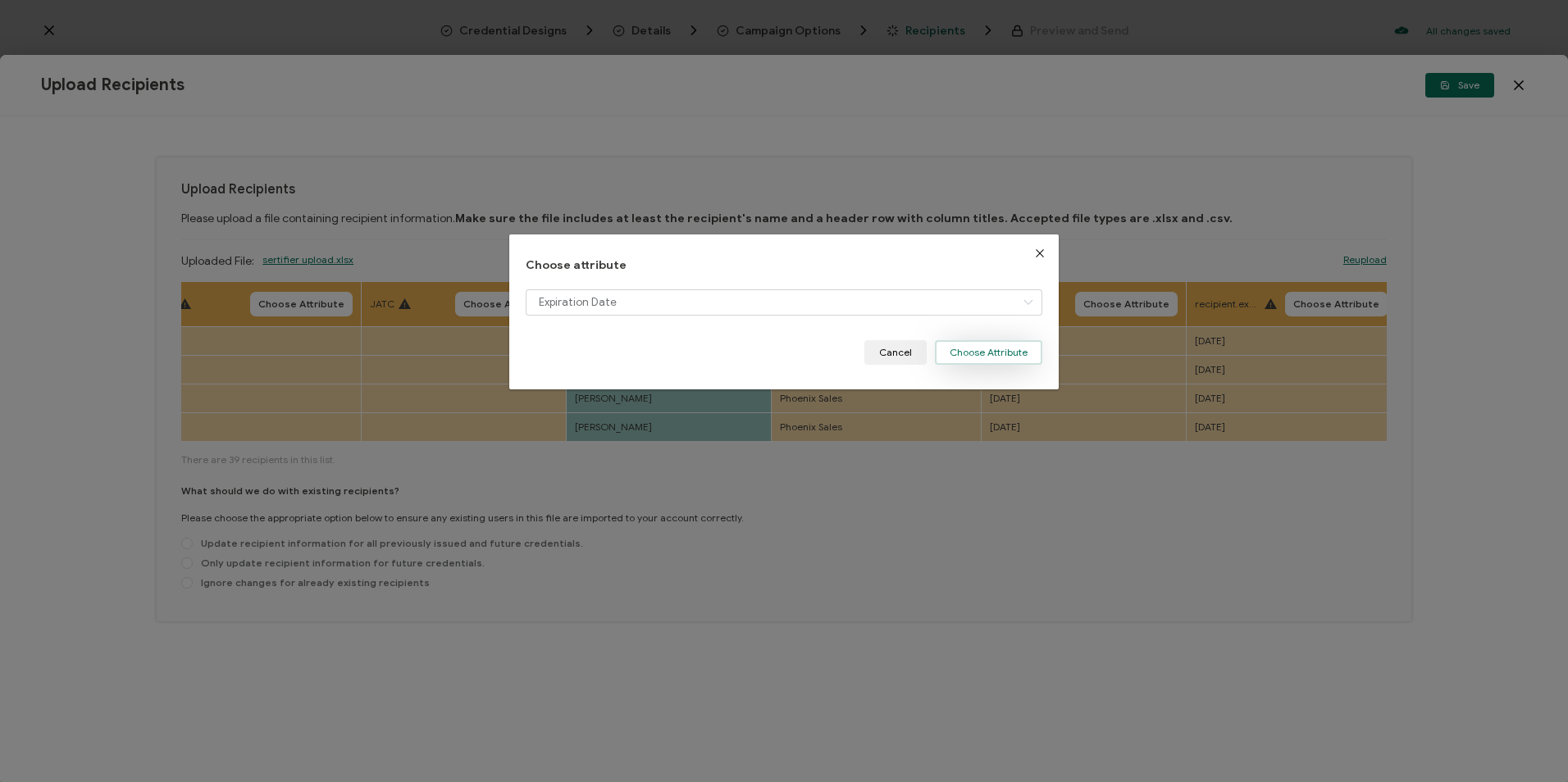
click at [1016, 354] on button "Choose Attribute" at bounding box center [988, 352] width 107 height 25
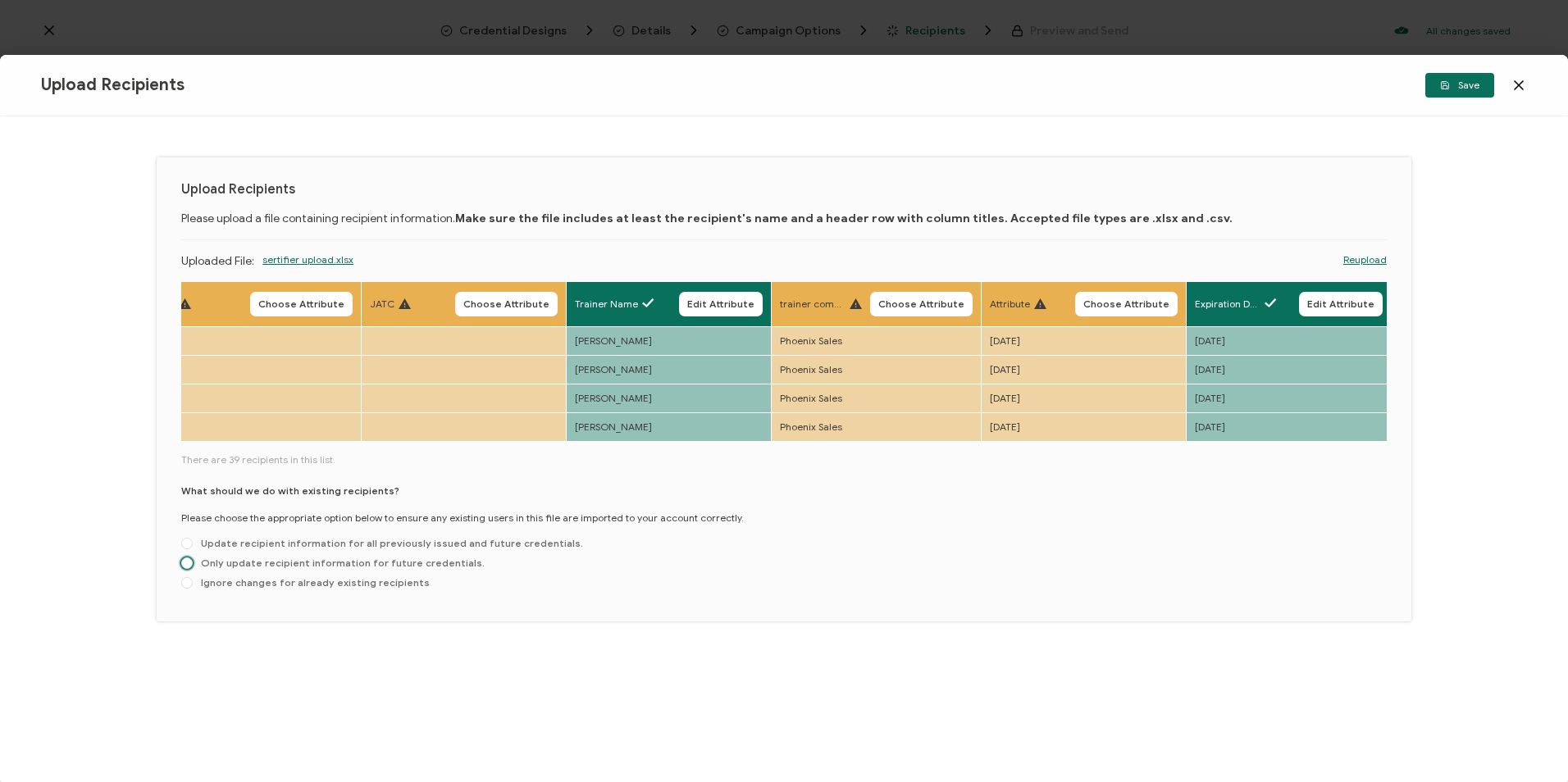
click at [230, 569] on span "Only update recipient information for future credentials." at bounding box center [338, 563] width 292 height 12
click at [193, 569] on input "Only update recipient information for future credentials." at bounding box center [186, 564] width 12 height 13
radio input "true"
click at [1030, 84] on span "Save" at bounding box center [1460, 85] width 39 height 10
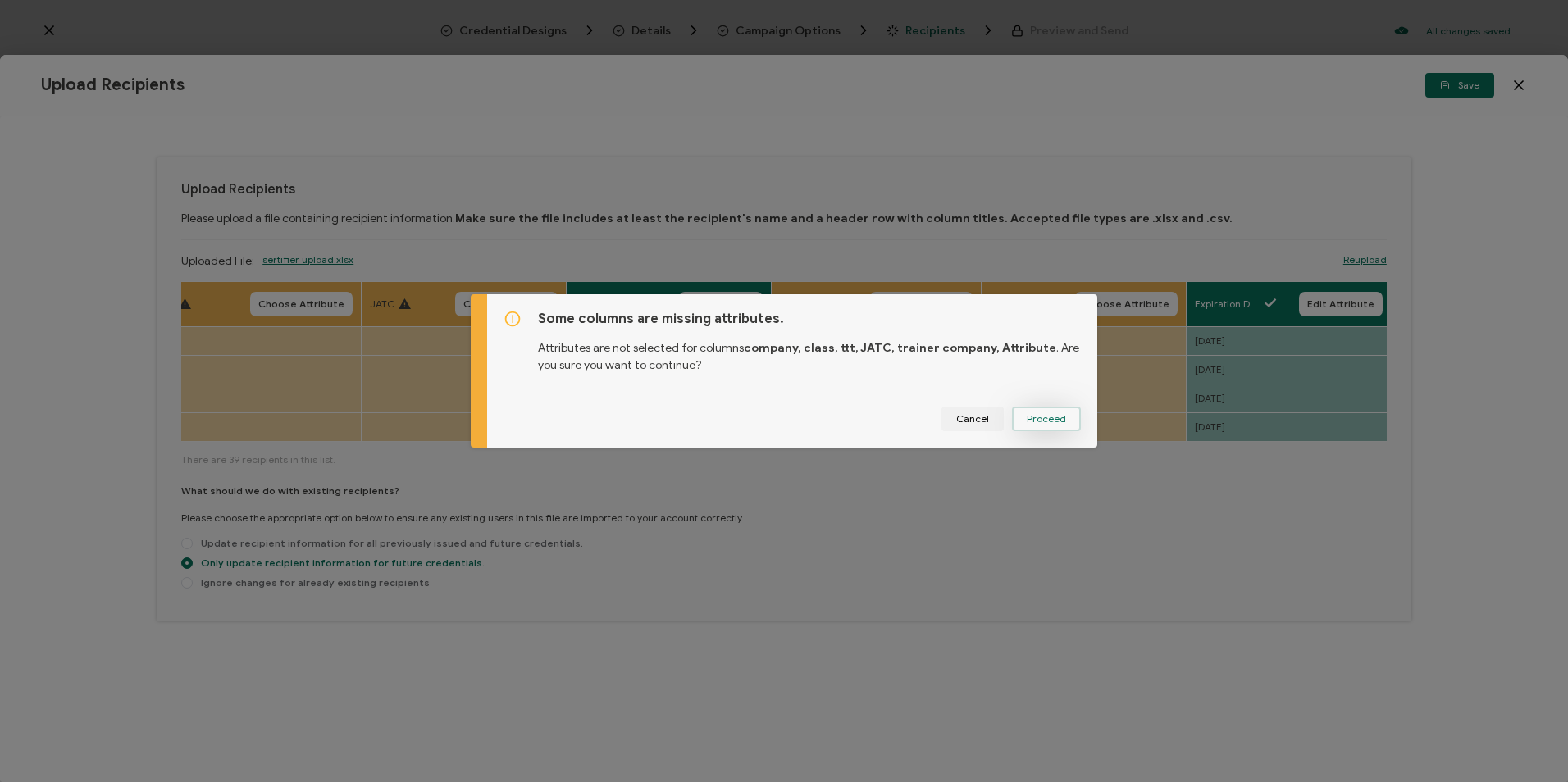
click at [1030, 425] on button "Proceed" at bounding box center [1047, 419] width 69 height 25
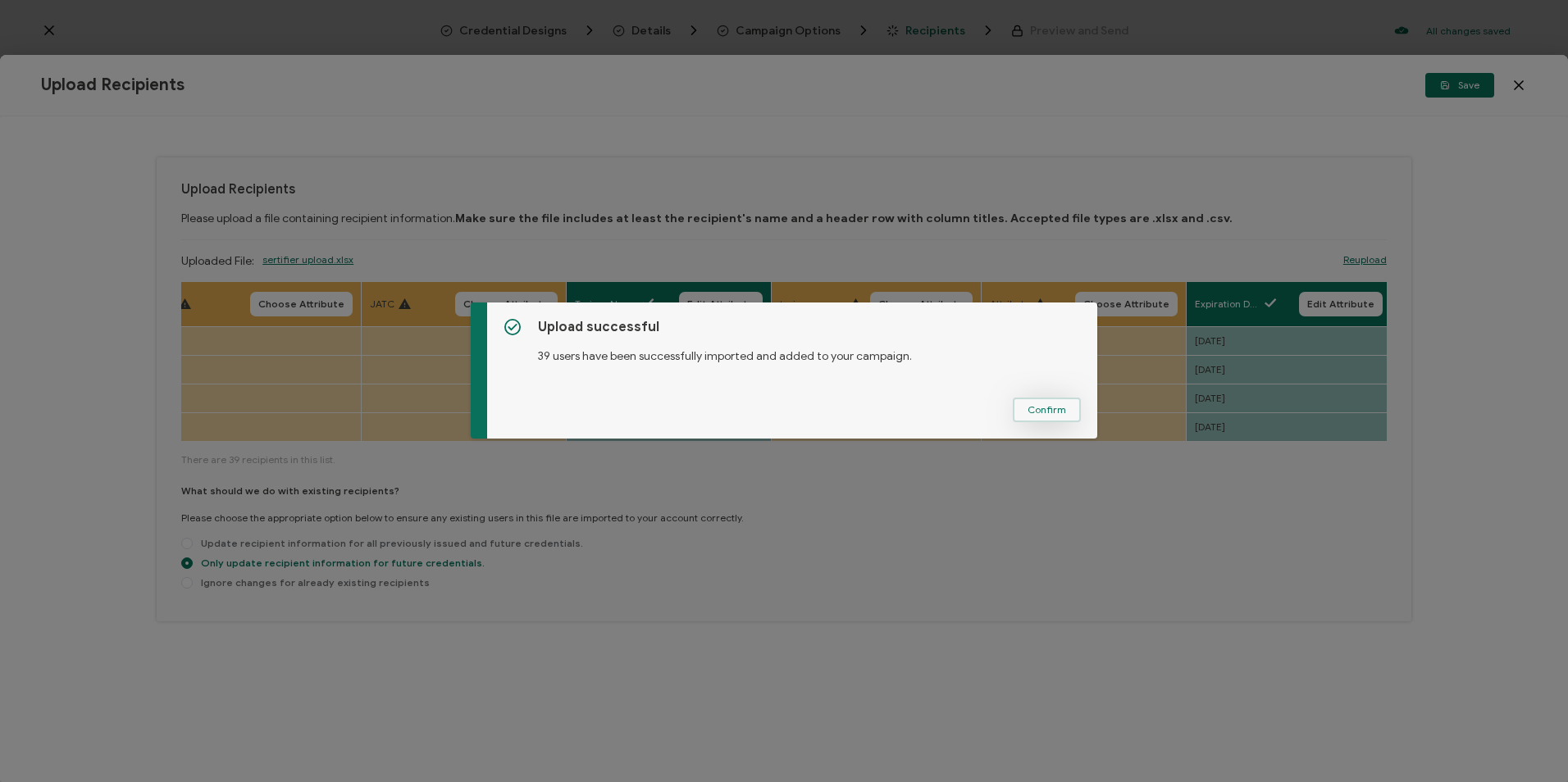
click at [1030, 417] on button "Confirm" at bounding box center [1047, 410] width 68 height 25
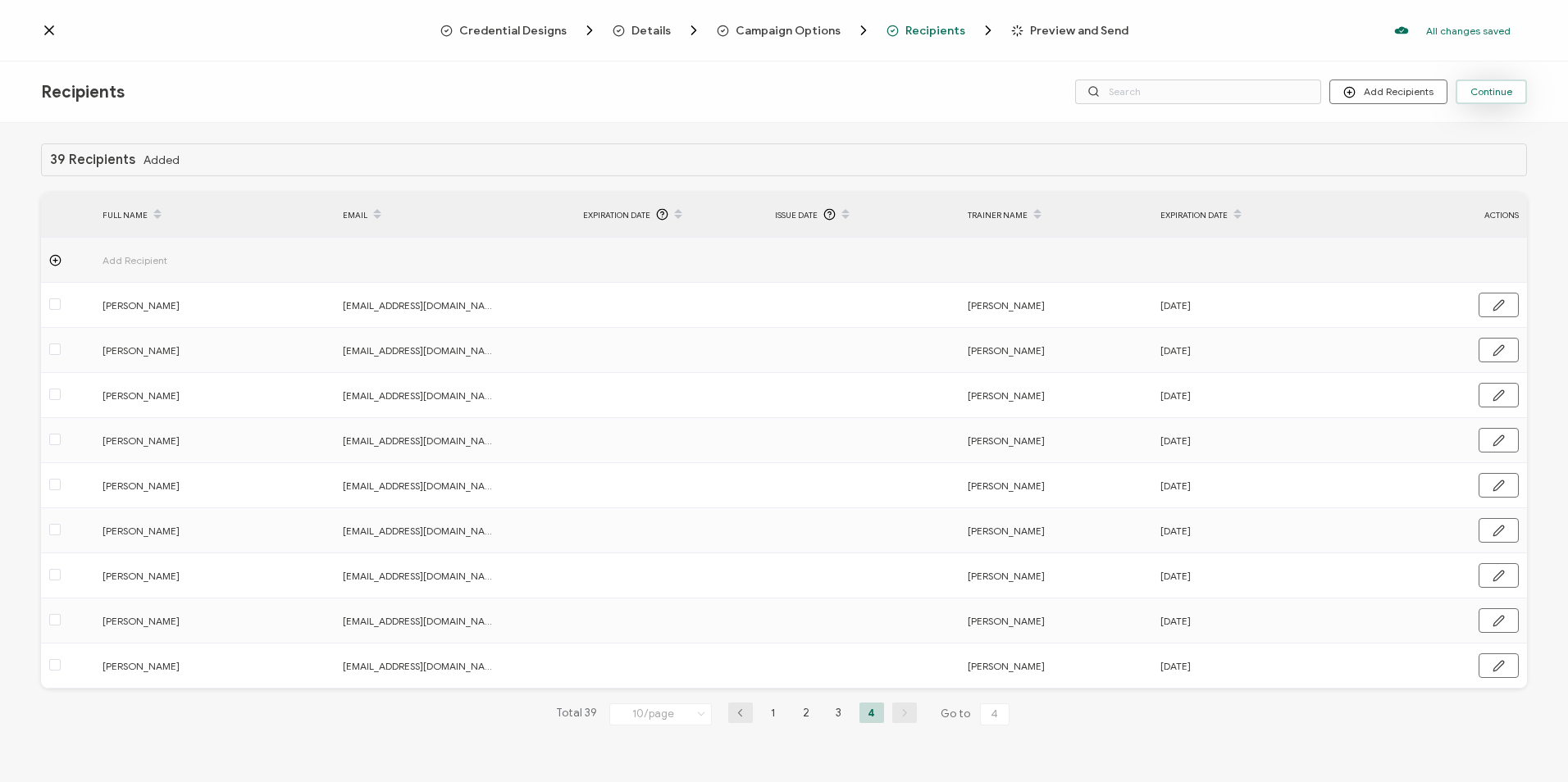
click at [1030, 99] on button "Continue" at bounding box center [1492, 92] width 71 height 25
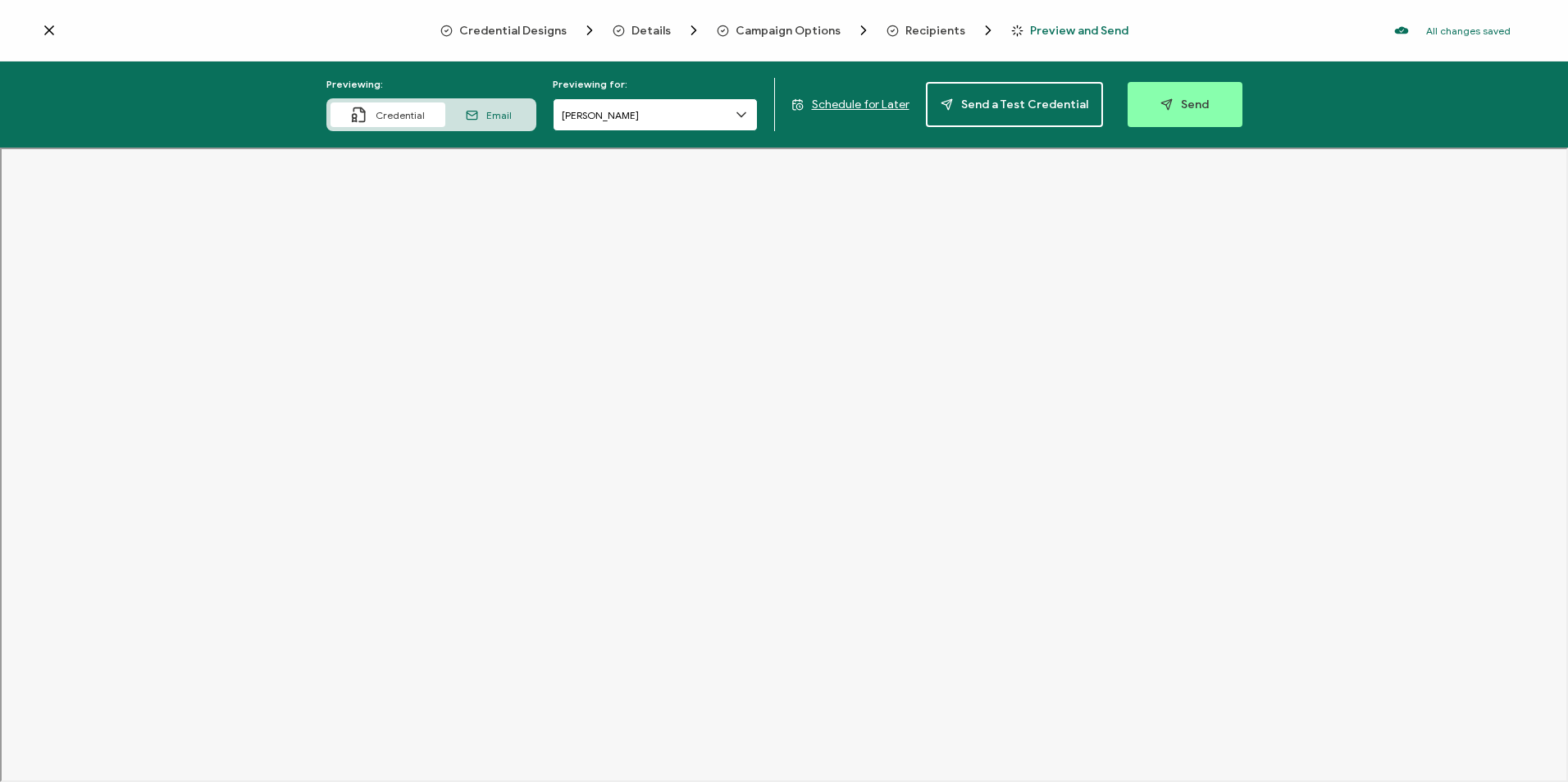
click at [685, 123] on input "[PERSON_NAME]" at bounding box center [655, 115] width 205 height 33
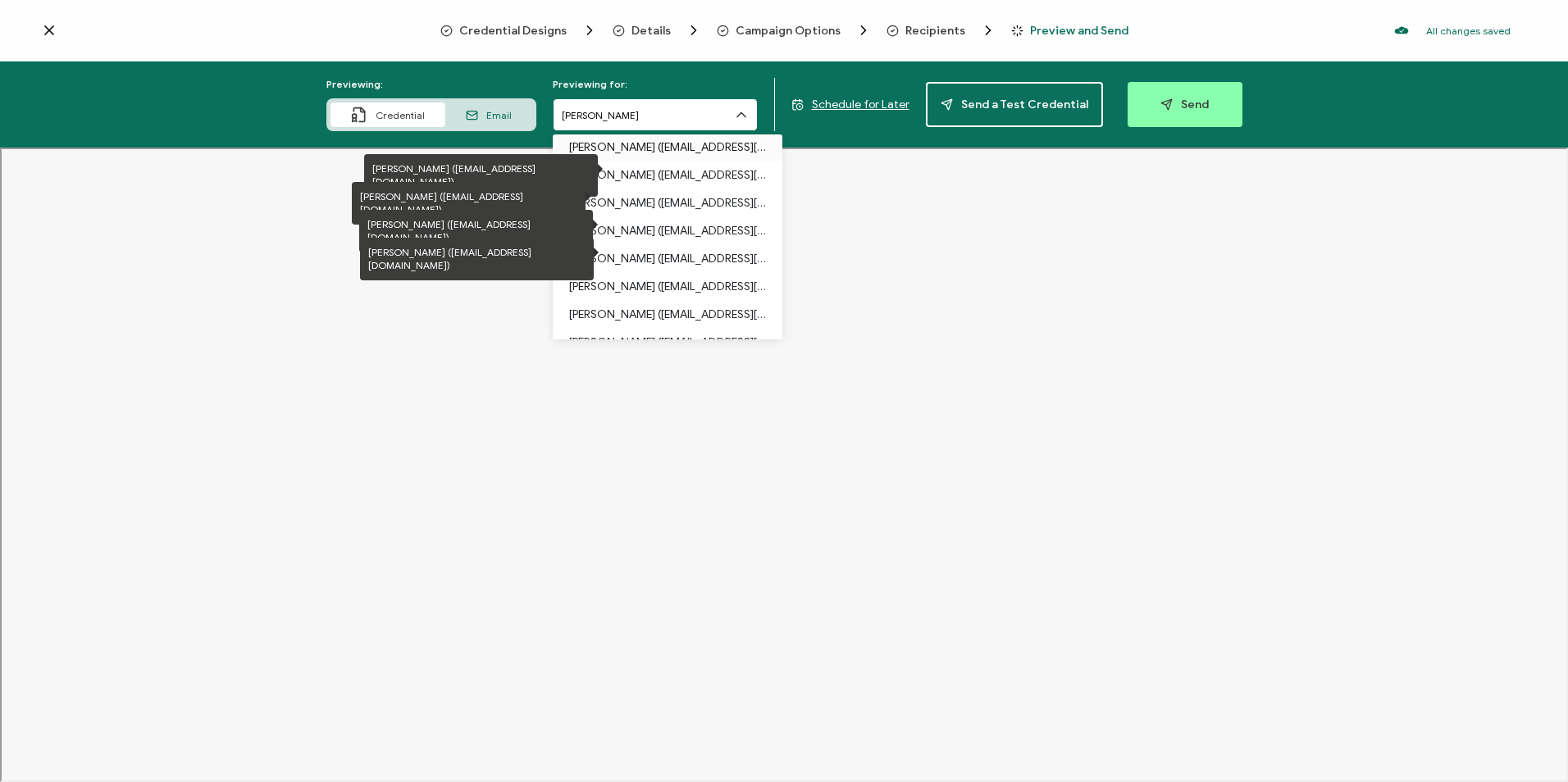
scroll to position [656, 0]
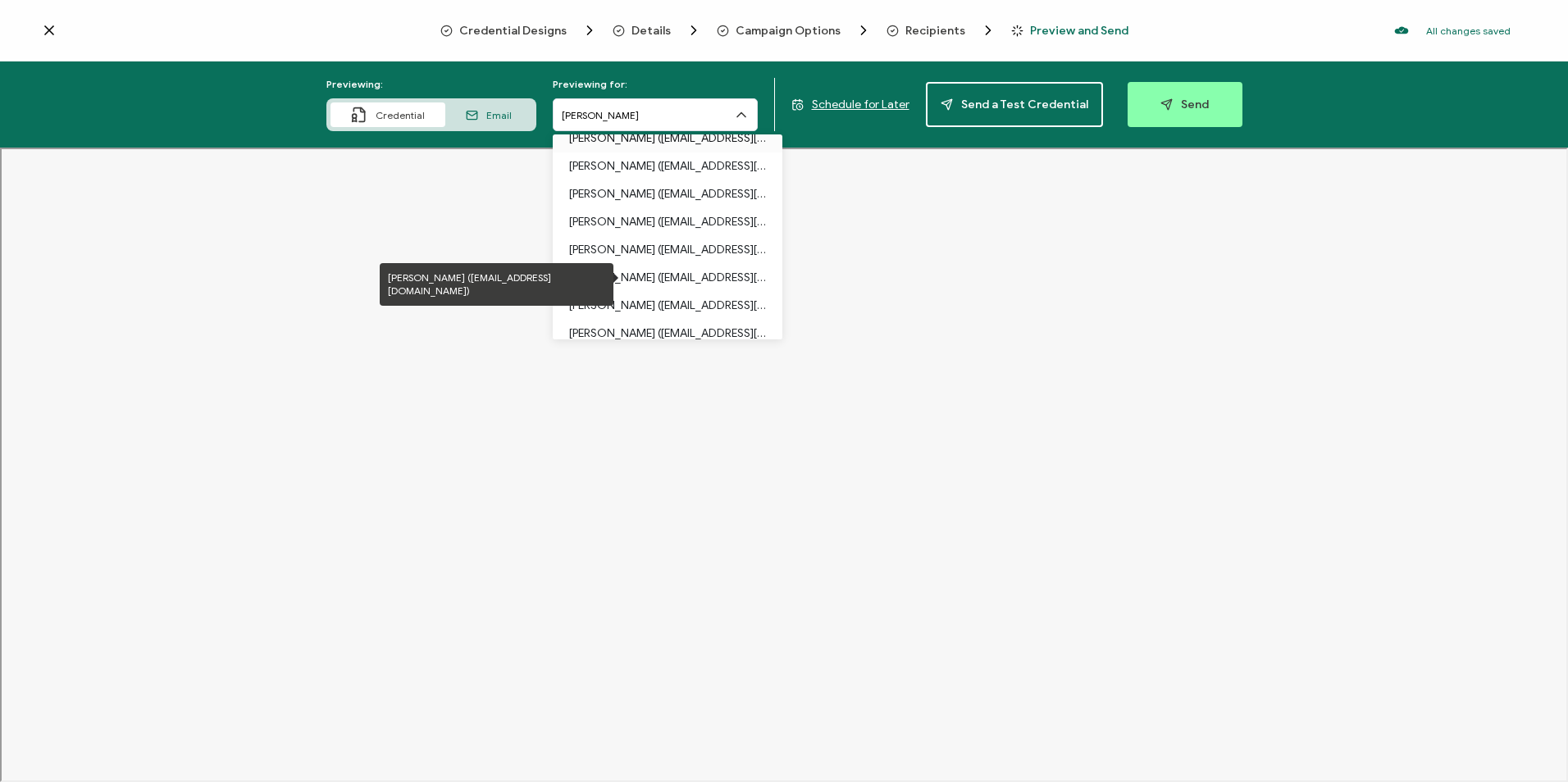
click at [693, 284] on p "[PERSON_NAME] ([EMAIL_ADDRESS][DOMAIN_NAME])" at bounding box center [668, 277] width 197 height 28
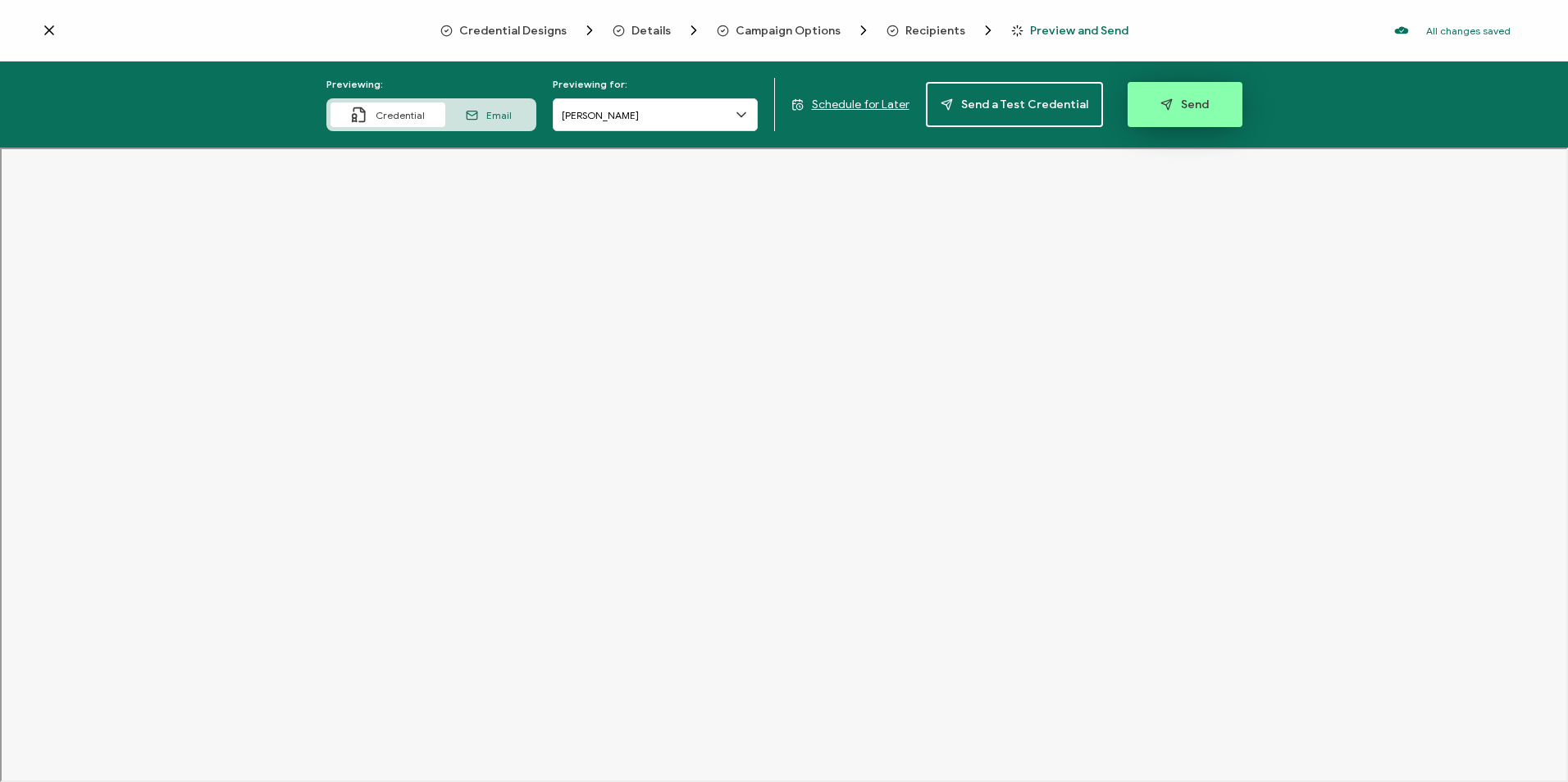
click at [1030, 95] on button "Send" at bounding box center [1184, 104] width 115 height 45
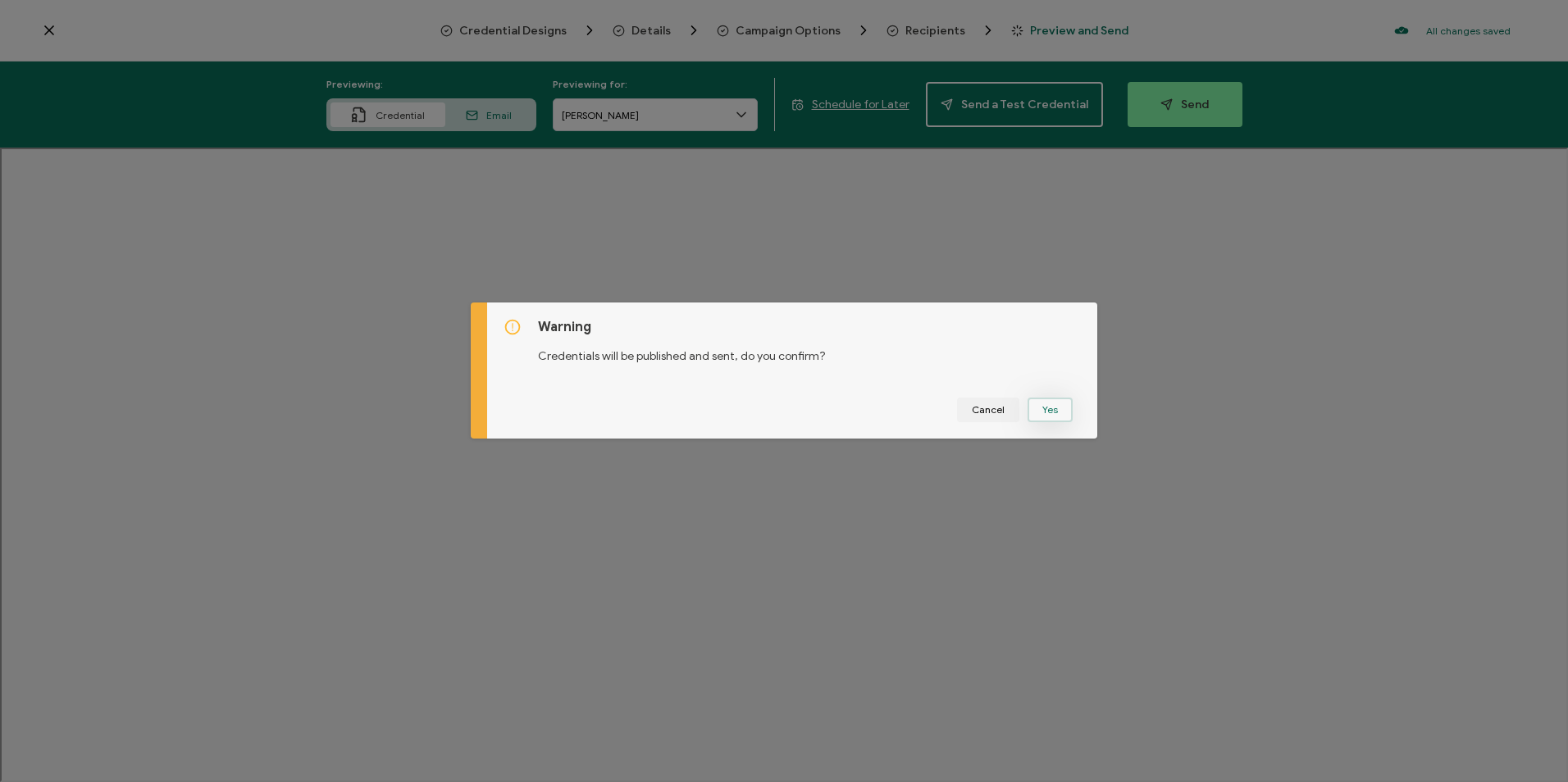
click at [1030, 422] on button "Yes" at bounding box center [1050, 410] width 45 height 25
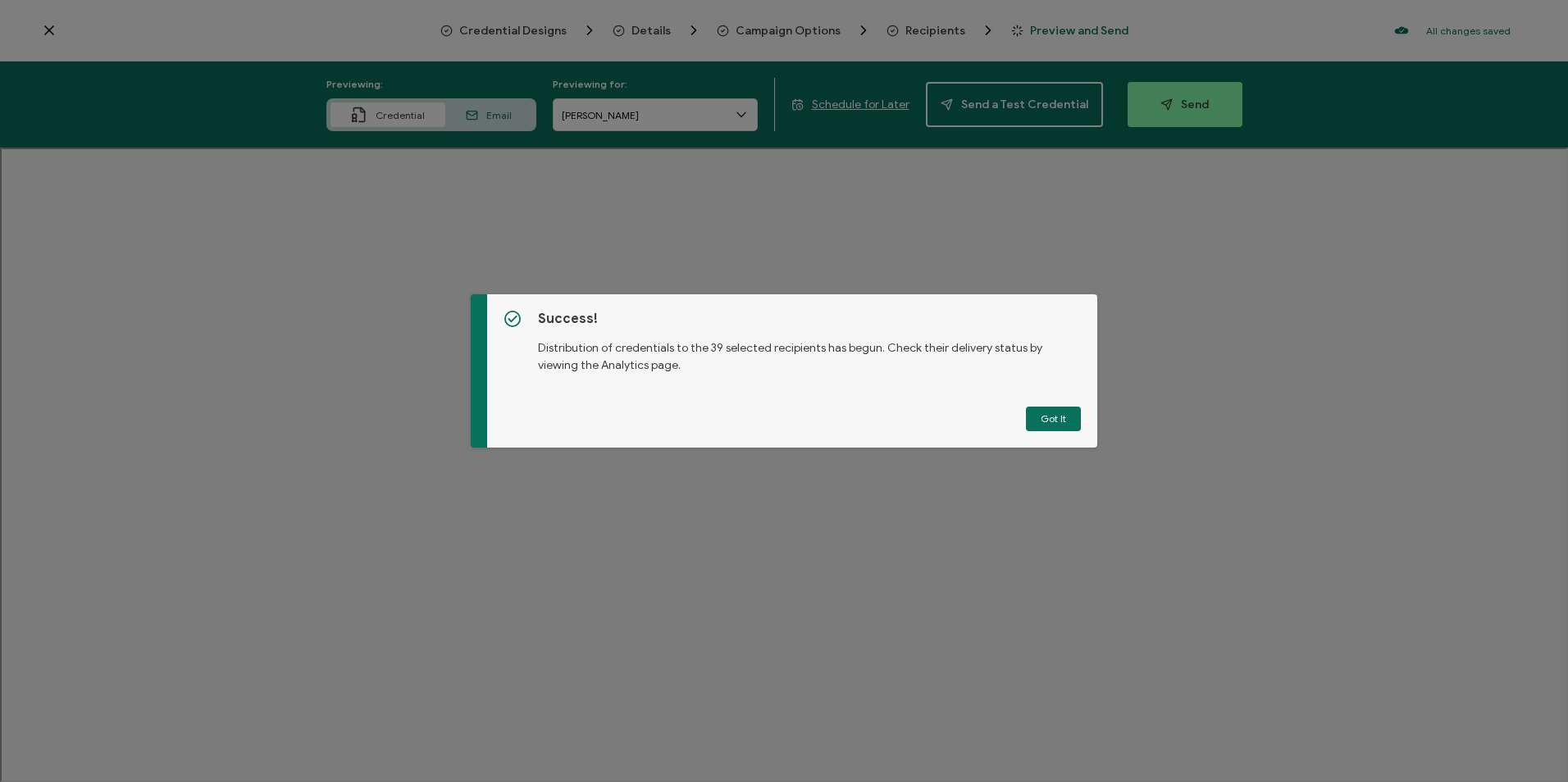
click at [1030, 422] on button "Got It" at bounding box center [1054, 419] width 55 height 25
